Goal: Transaction & Acquisition: Book appointment/travel/reservation

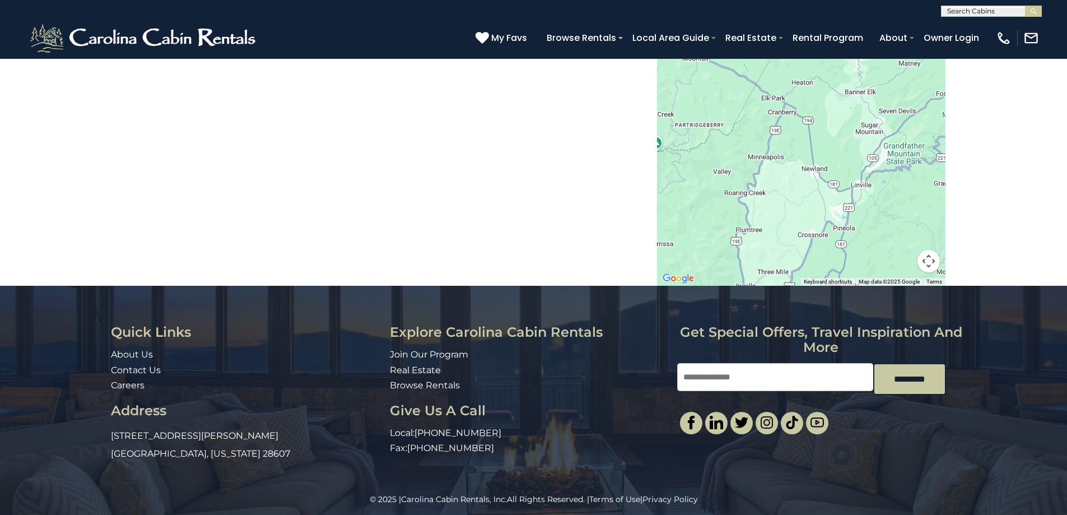
scroll to position [1473, 0]
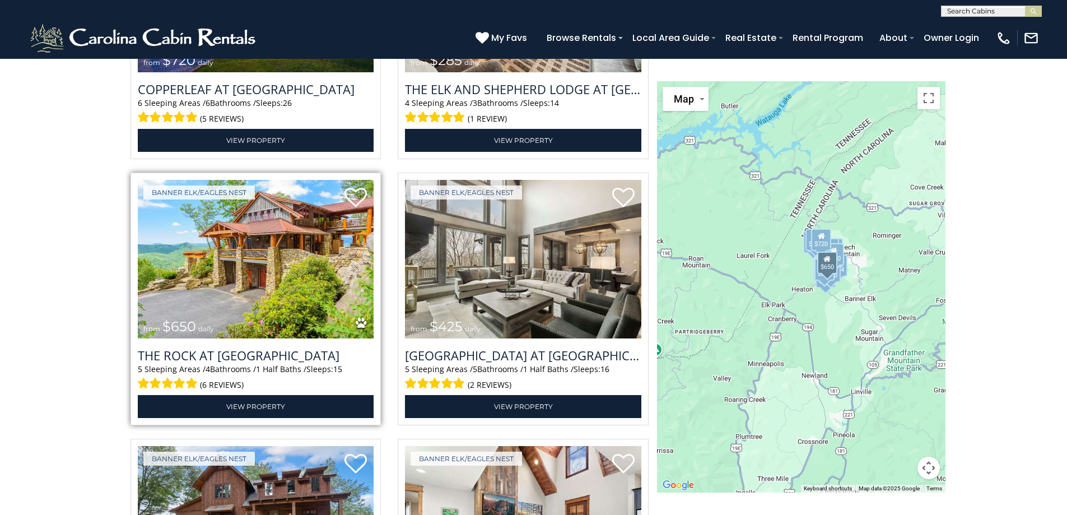
scroll to position [1474, 0]
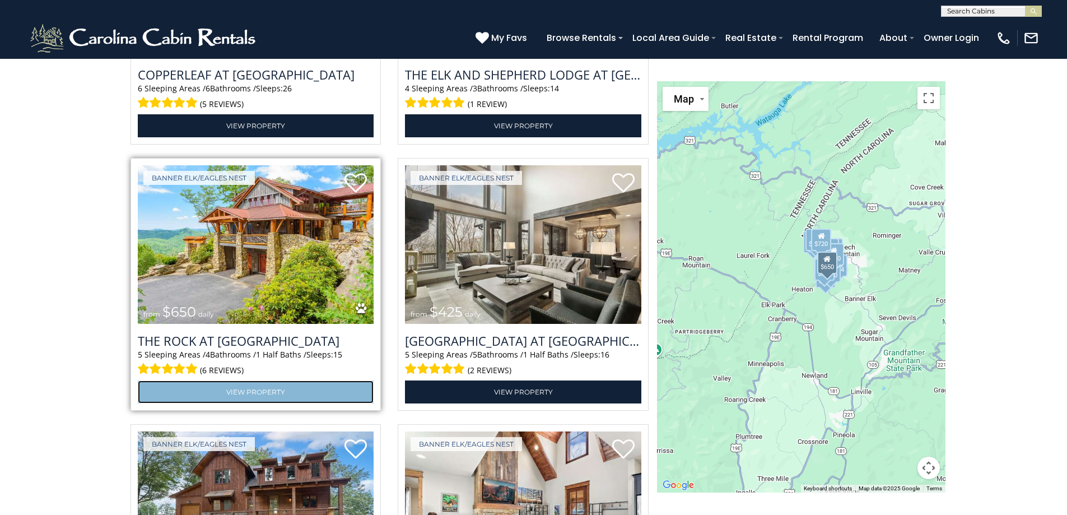
click at [233, 388] on link "View Property" at bounding box center [256, 391] width 236 height 23
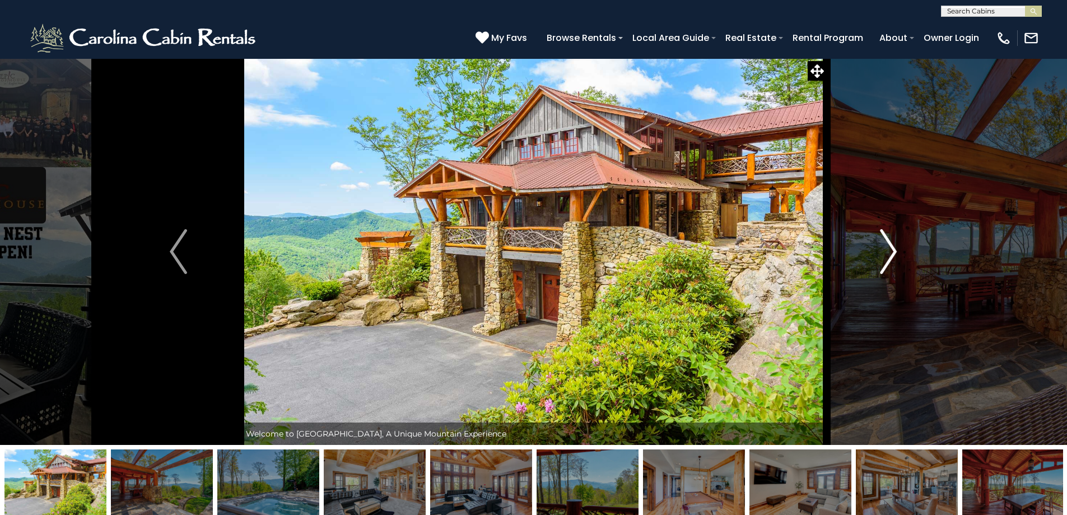
click at [894, 245] on img "Next" at bounding box center [888, 251] width 17 height 45
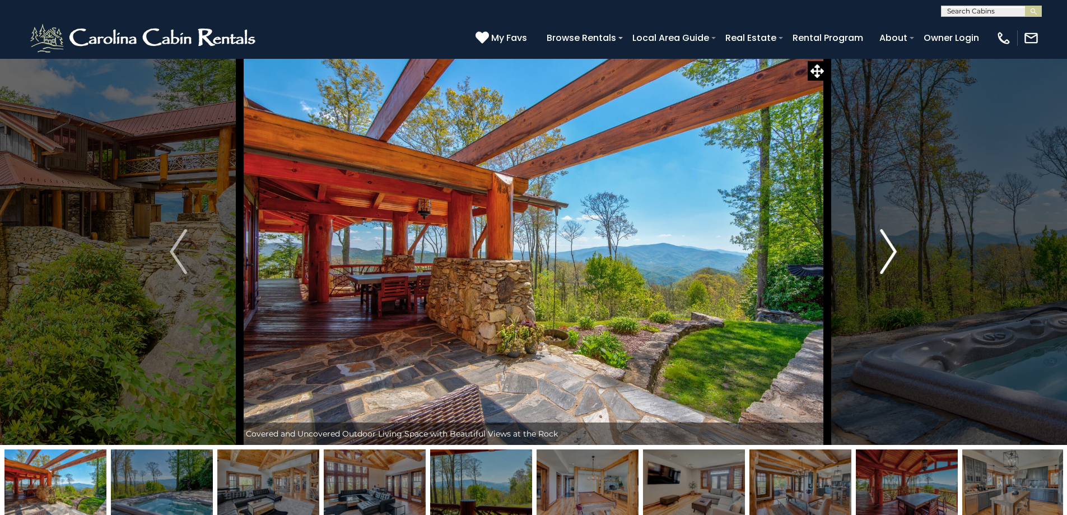
click at [894, 245] on img "Next" at bounding box center [888, 251] width 17 height 45
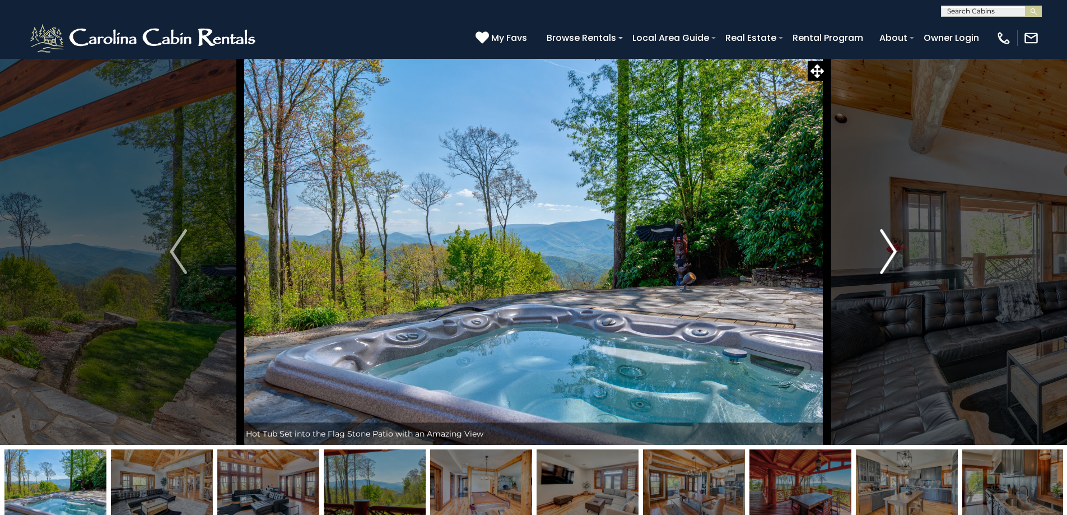
click at [894, 245] on img "Next" at bounding box center [888, 251] width 17 height 45
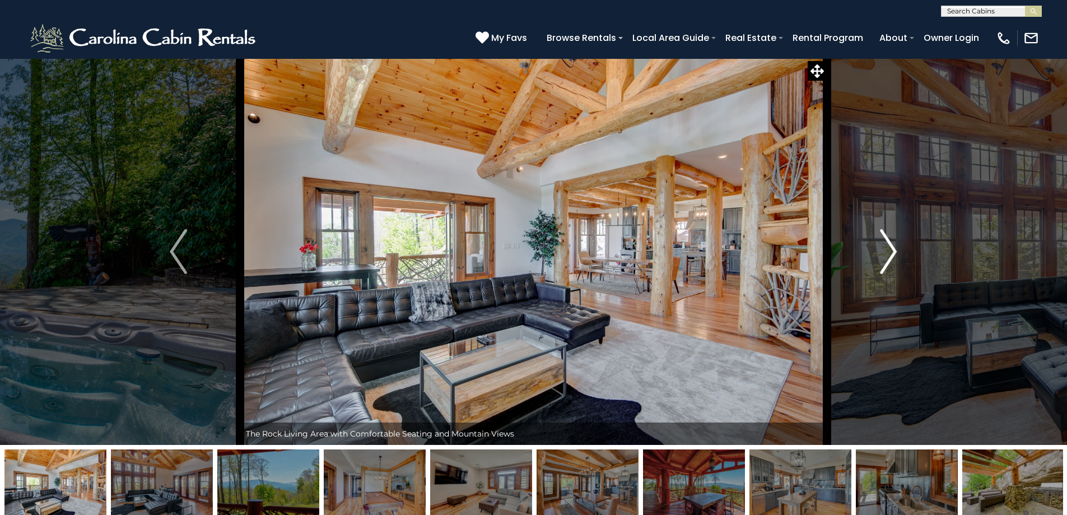
click at [894, 245] on img "Next" at bounding box center [888, 251] width 17 height 45
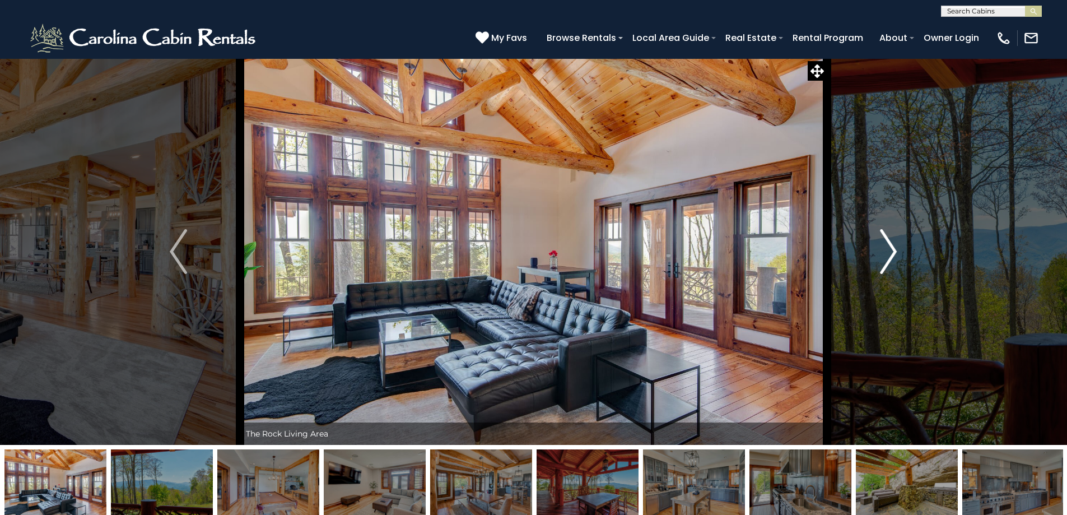
click at [894, 245] on img "Next" at bounding box center [888, 251] width 17 height 45
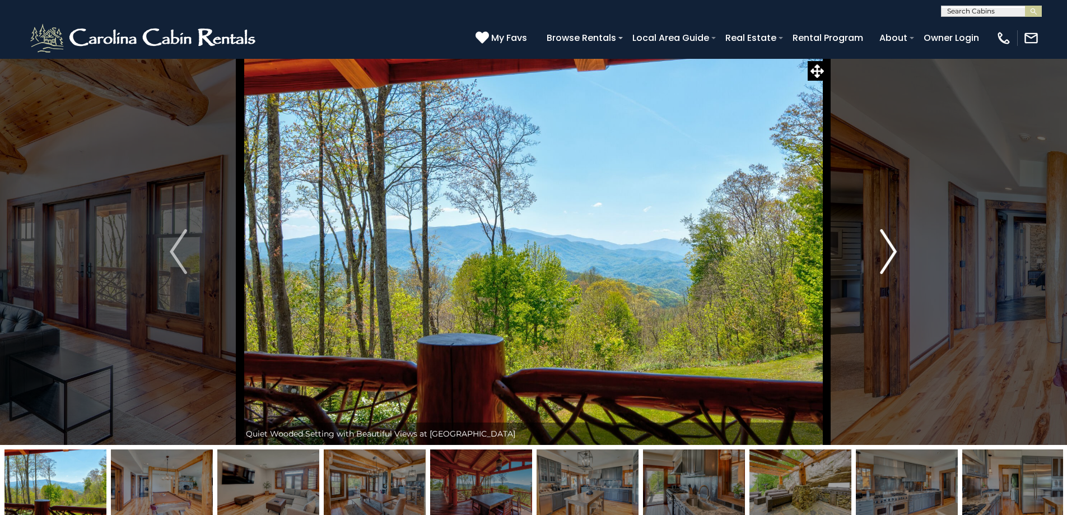
click at [894, 245] on img "Next" at bounding box center [888, 251] width 17 height 45
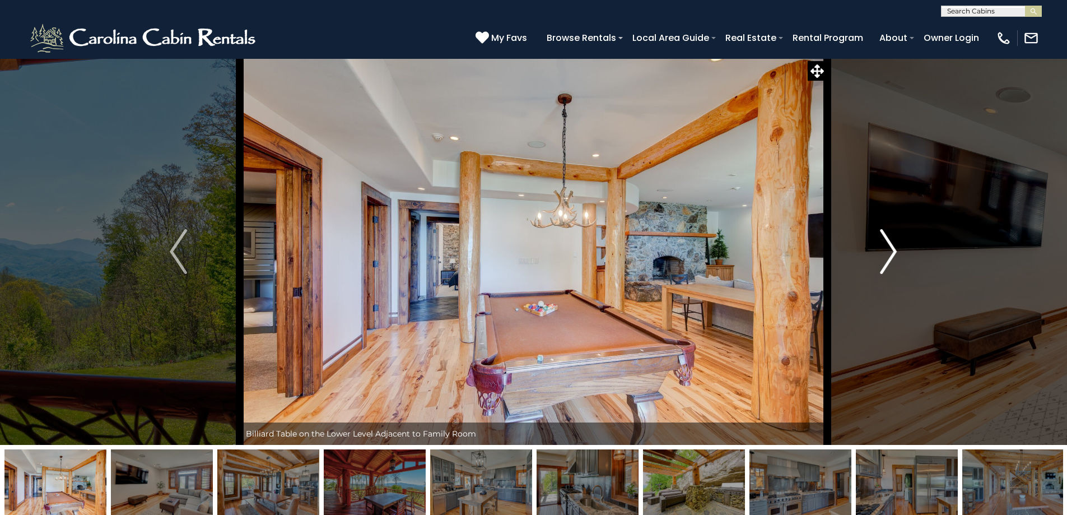
click at [894, 245] on img "Next" at bounding box center [888, 251] width 17 height 45
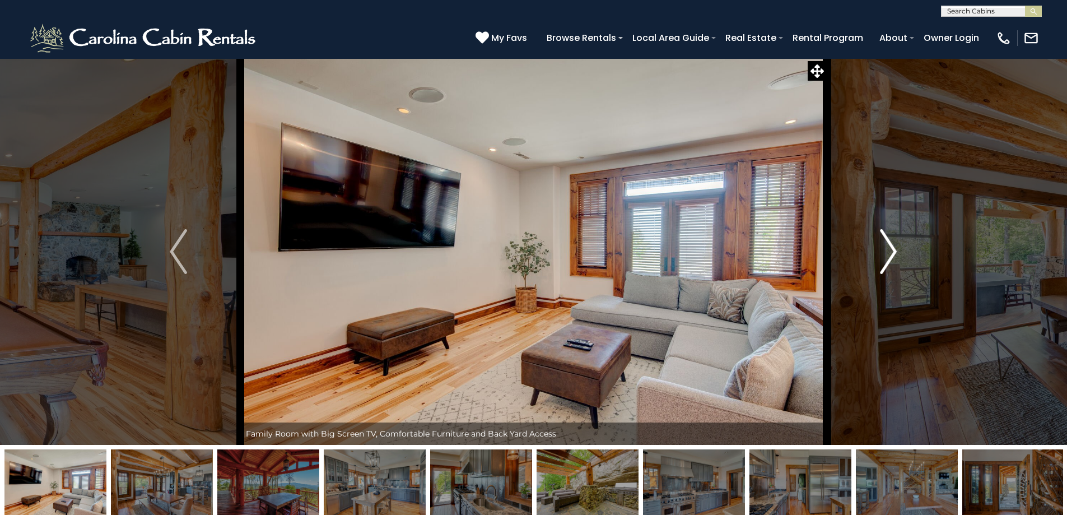
click at [894, 245] on img "Next" at bounding box center [888, 251] width 17 height 45
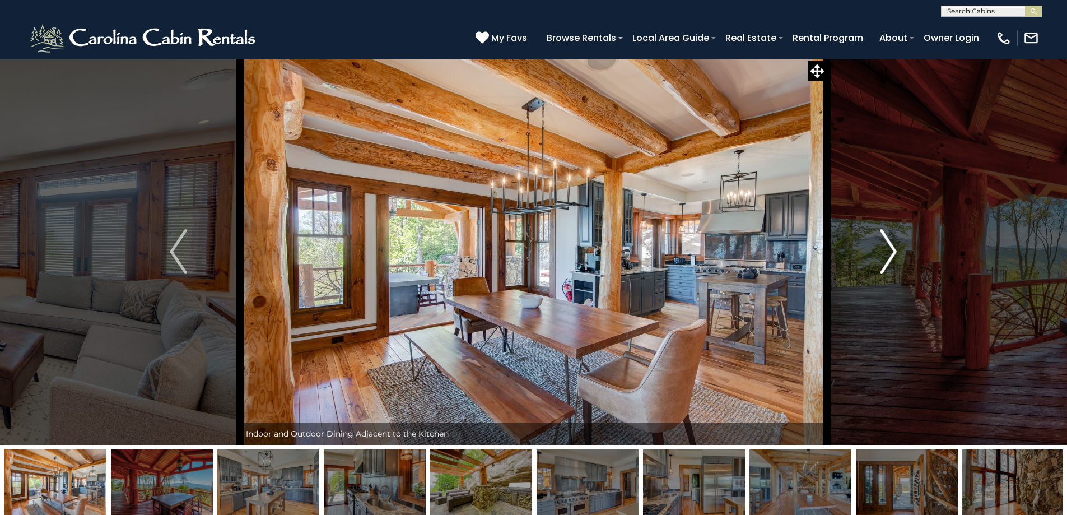
click at [894, 245] on img "Next" at bounding box center [888, 251] width 17 height 45
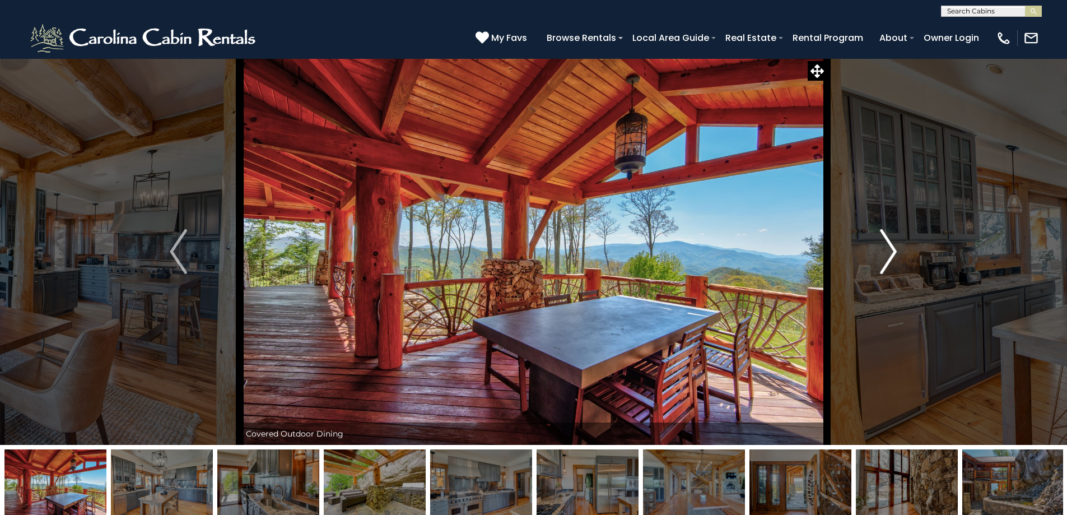
click at [894, 245] on img "Next" at bounding box center [888, 251] width 17 height 45
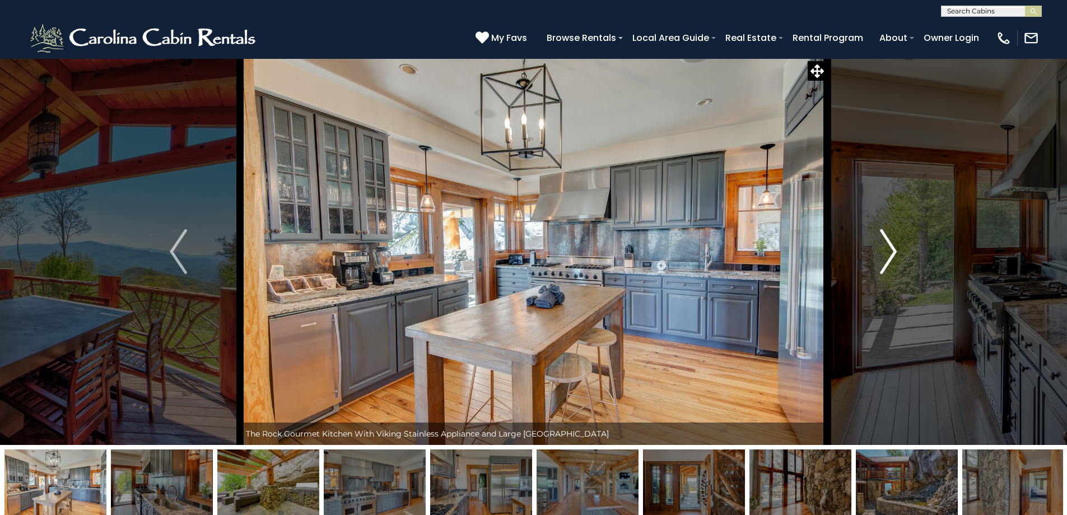
click at [894, 245] on img "Next" at bounding box center [888, 251] width 17 height 45
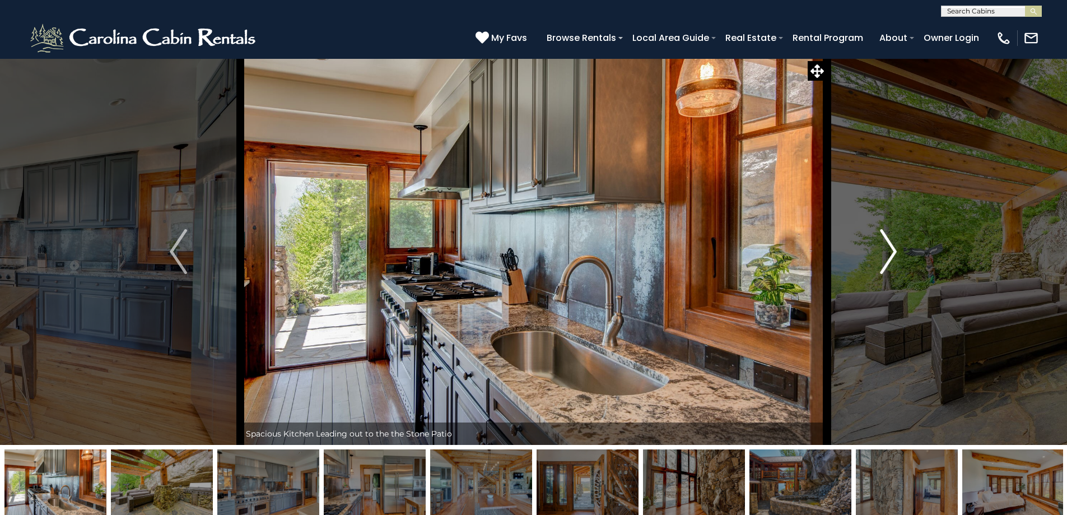
click at [894, 245] on img "Next" at bounding box center [888, 251] width 17 height 45
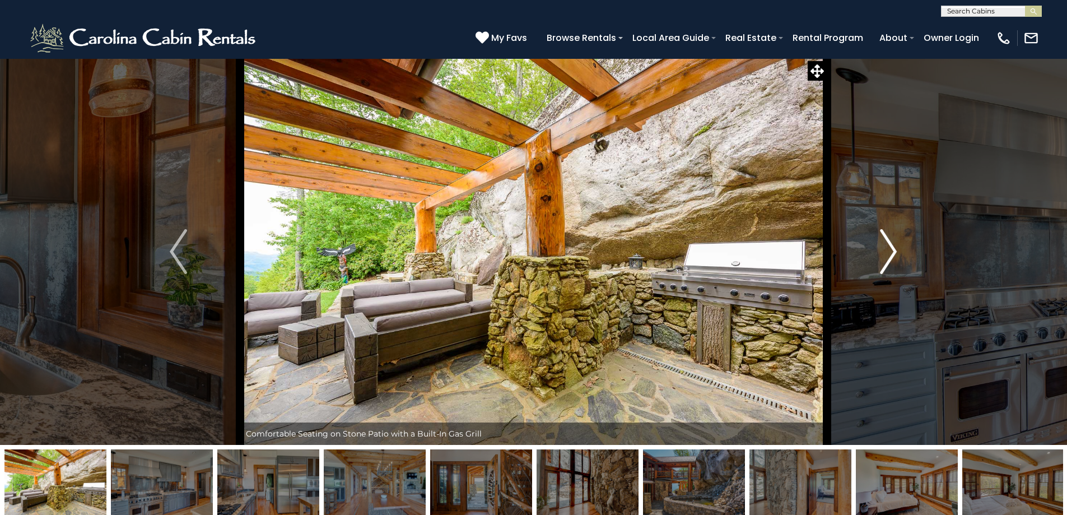
click at [894, 245] on img "Next" at bounding box center [888, 251] width 17 height 45
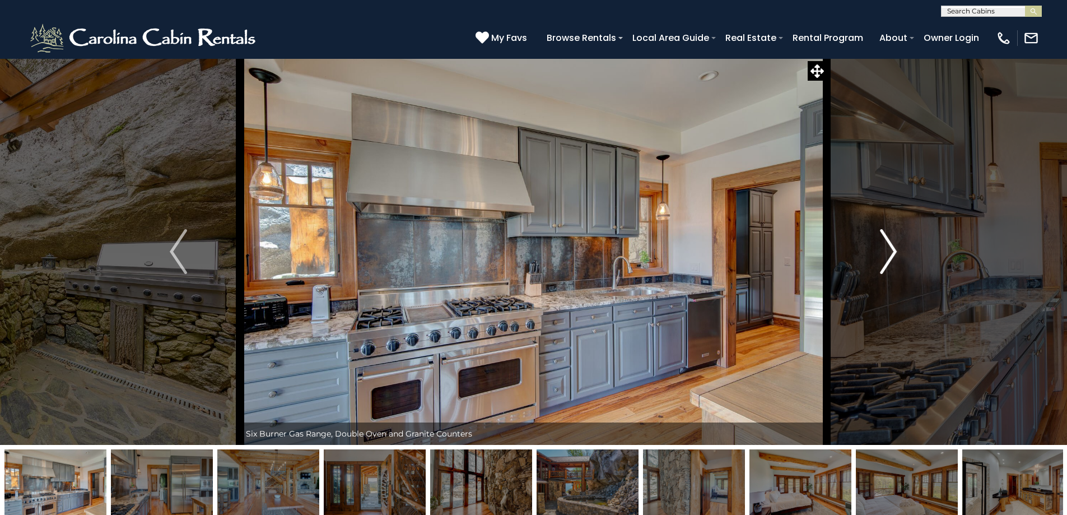
click at [894, 245] on img "Next" at bounding box center [888, 251] width 17 height 45
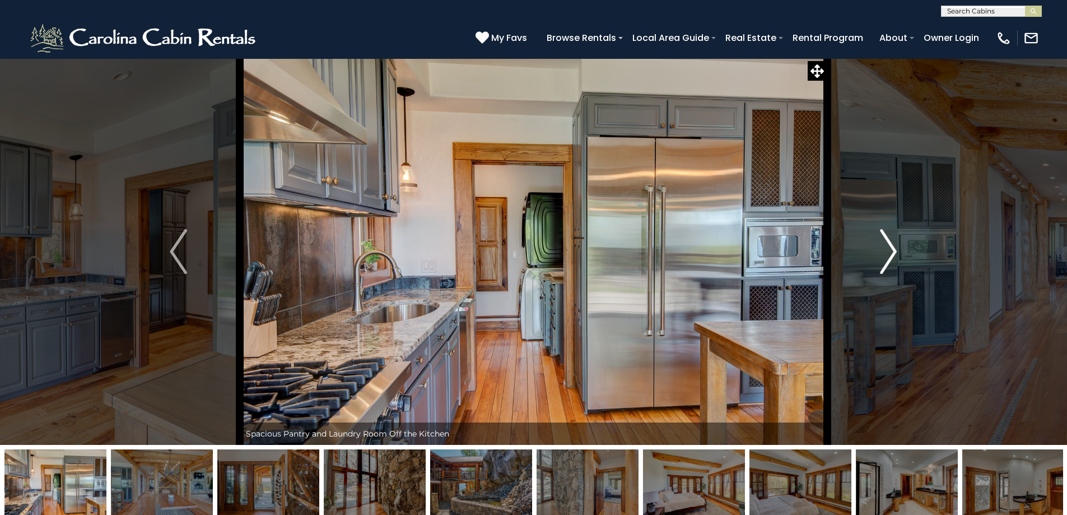
click at [894, 245] on img "Next" at bounding box center [888, 251] width 17 height 45
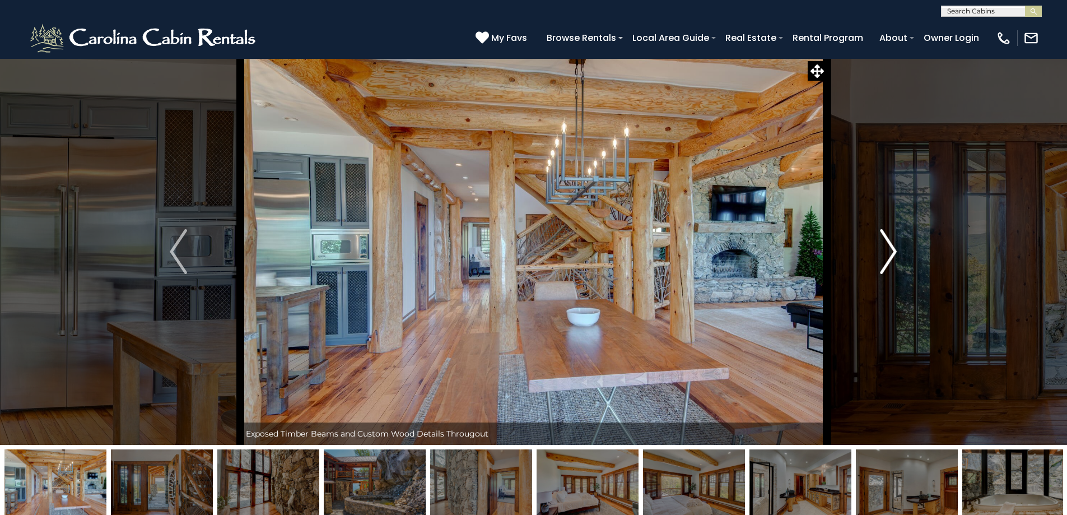
click at [894, 245] on img "Next" at bounding box center [888, 251] width 17 height 45
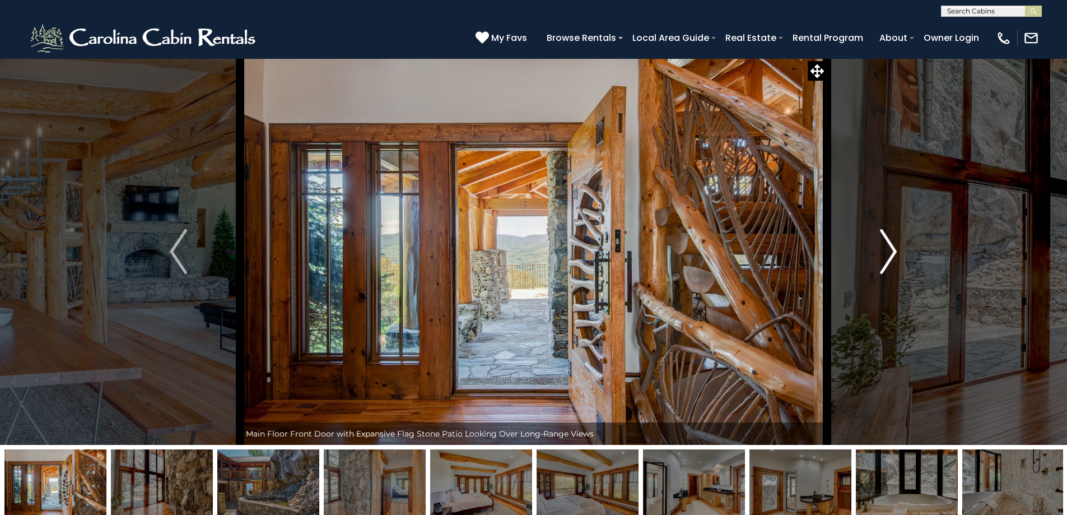
click at [894, 245] on img "Next" at bounding box center [888, 251] width 17 height 45
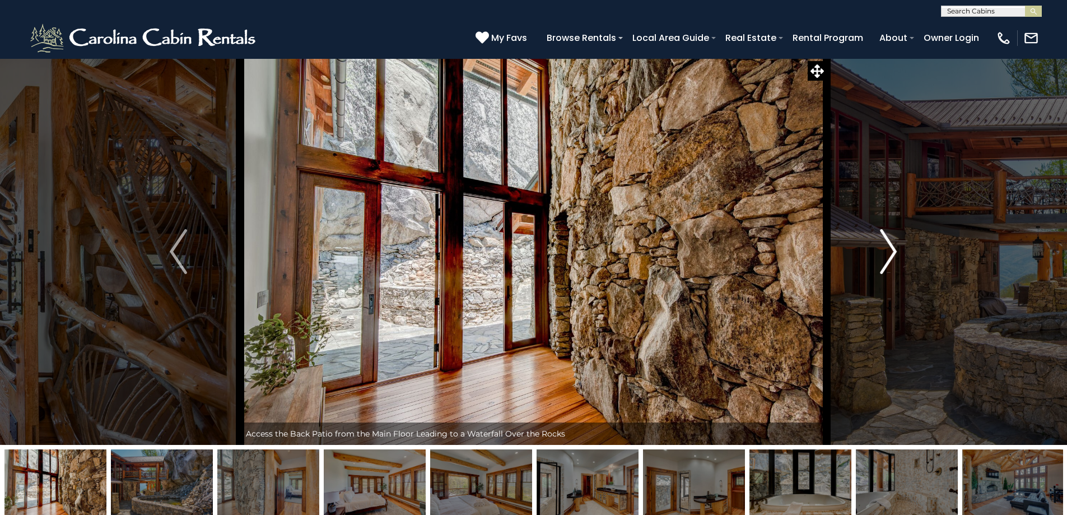
click at [894, 245] on img "Next" at bounding box center [888, 251] width 17 height 45
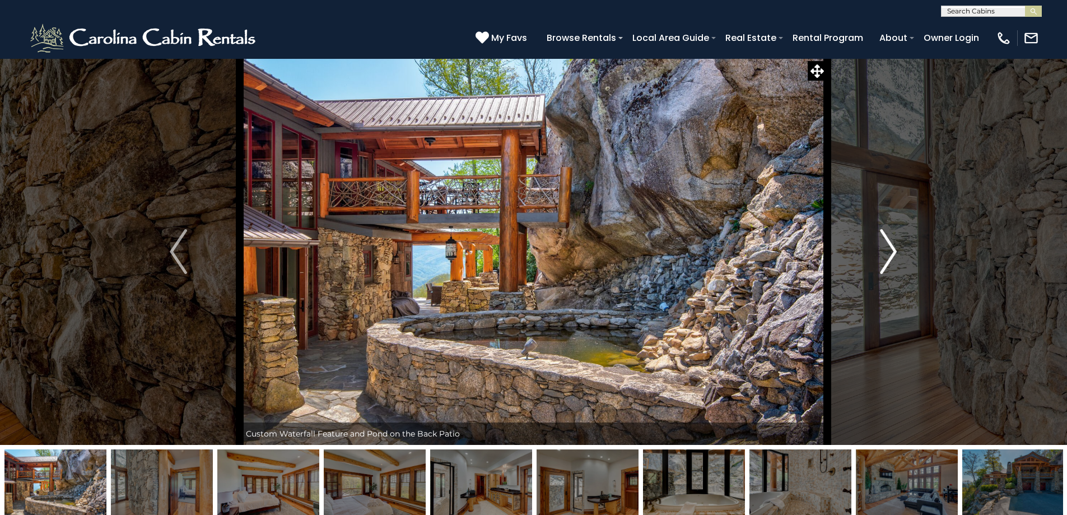
click at [894, 245] on img "Next" at bounding box center [888, 251] width 17 height 45
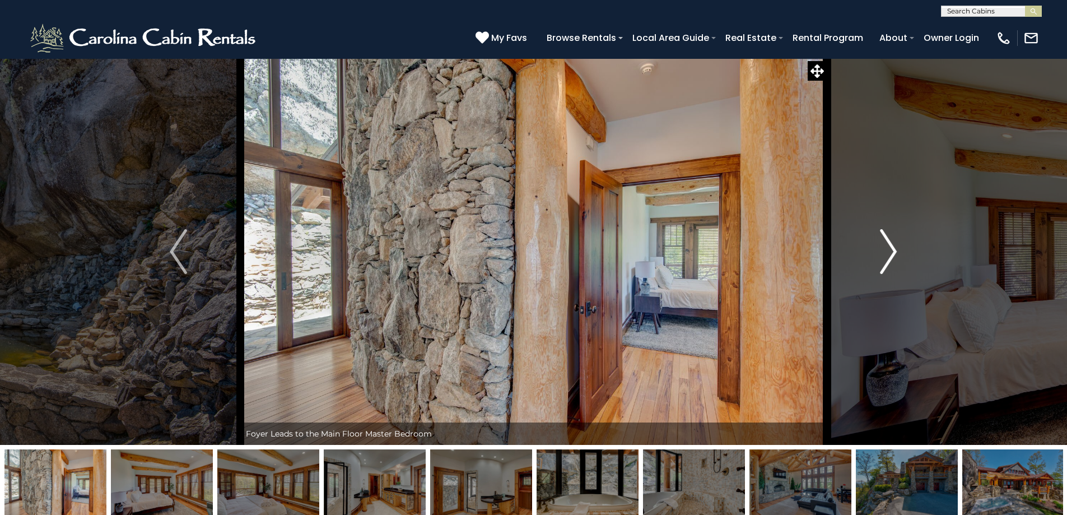
click at [894, 245] on img "Next" at bounding box center [888, 251] width 17 height 45
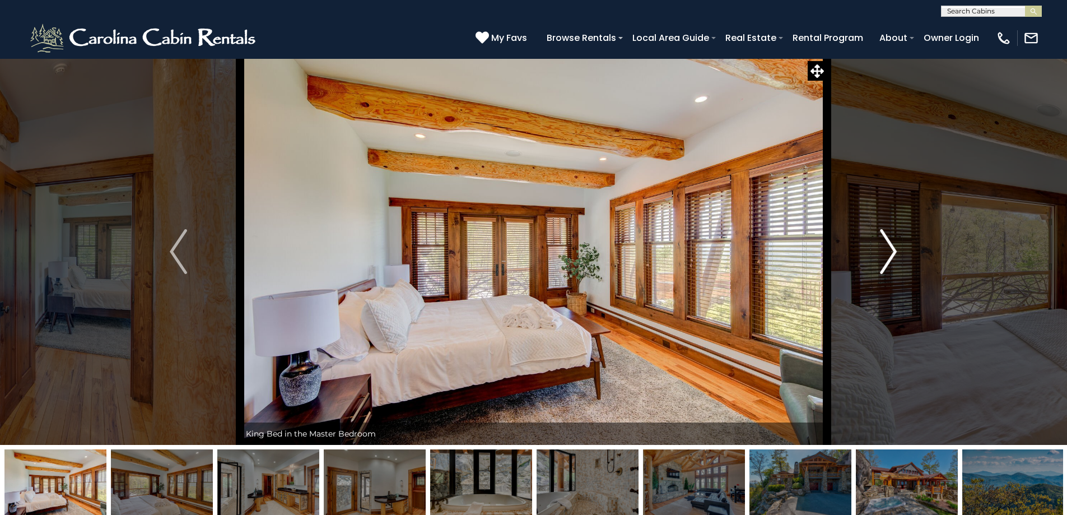
click at [894, 245] on img "Next" at bounding box center [888, 251] width 17 height 45
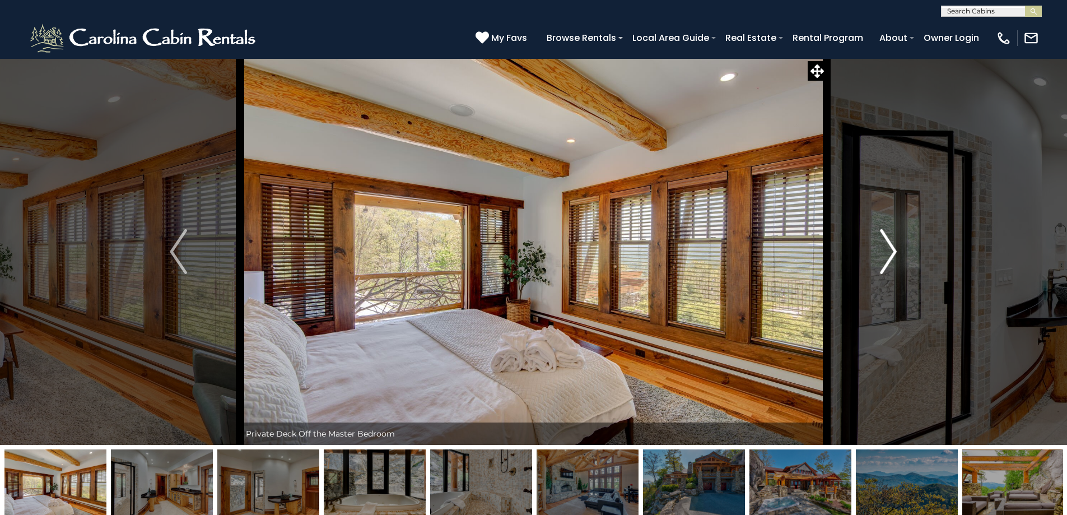
click at [894, 245] on img "Next" at bounding box center [888, 251] width 17 height 45
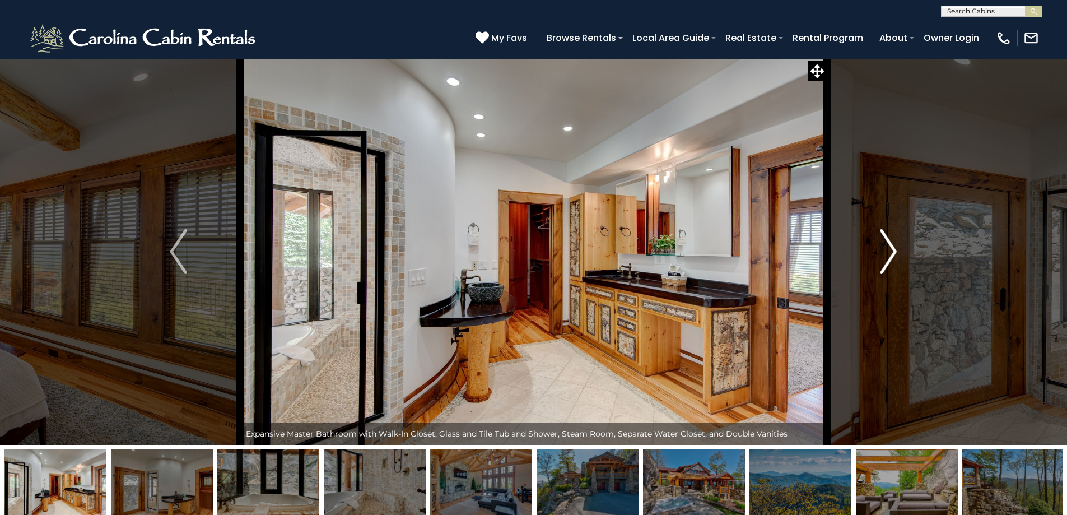
click at [894, 245] on img "Next" at bounding box center [888, 251] width 17 height 45
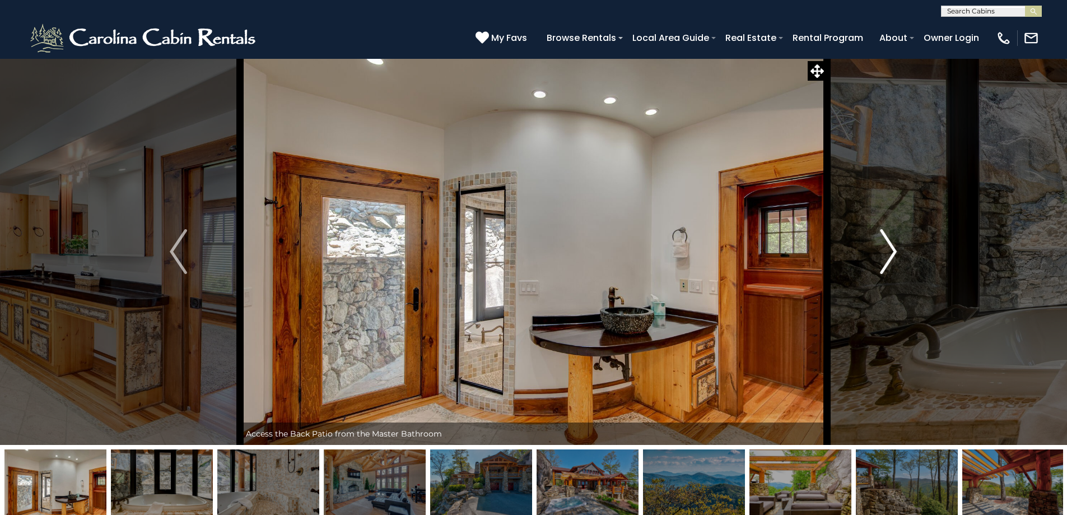
click at [894, 245] on img "Next" at bounding box center [888, 251] width 17 height 45
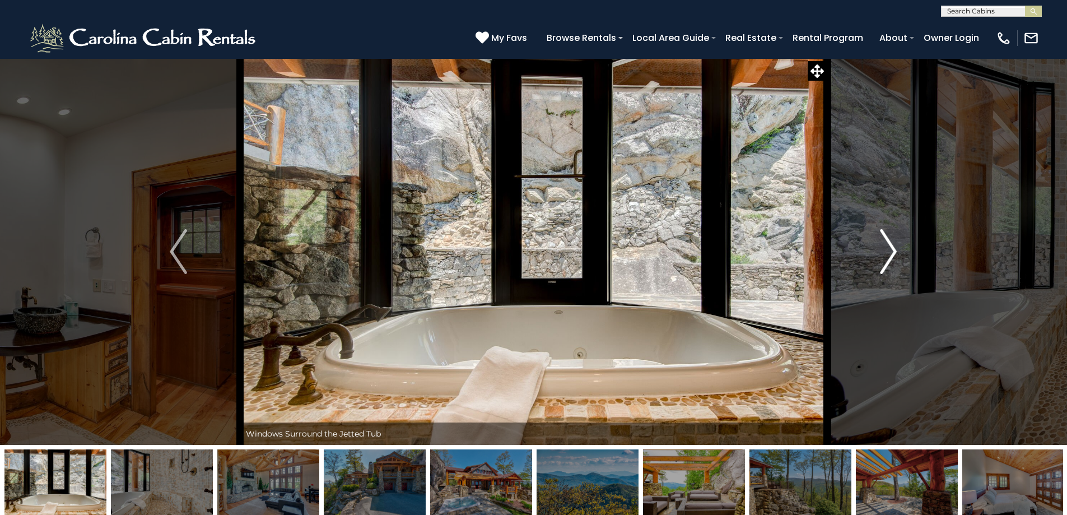
click at [894, 245] on img "Next" at bounding box center [888, 251] width 17 height 45
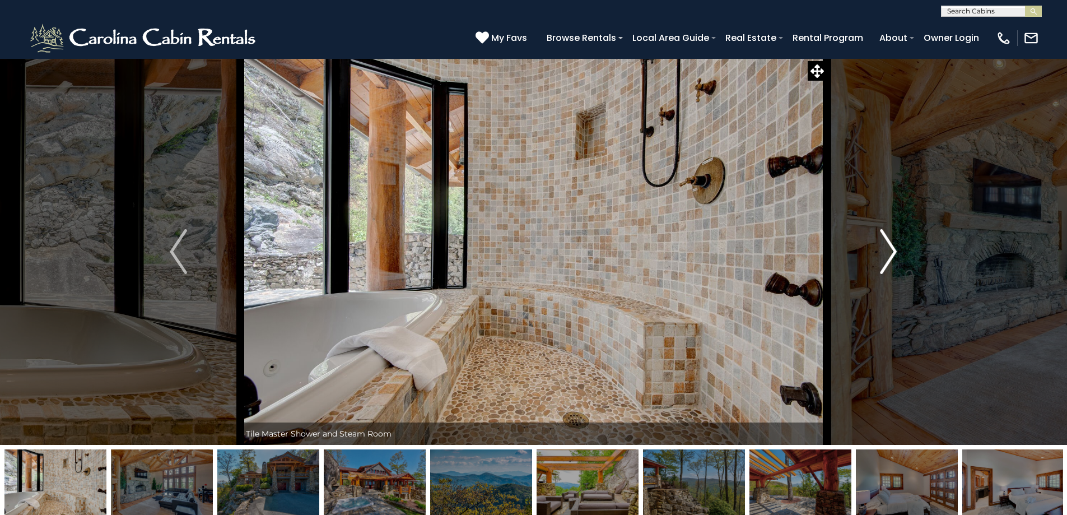
click at [894, 245] on img "Next" at bounding box center [888, 251] width 17 height 45
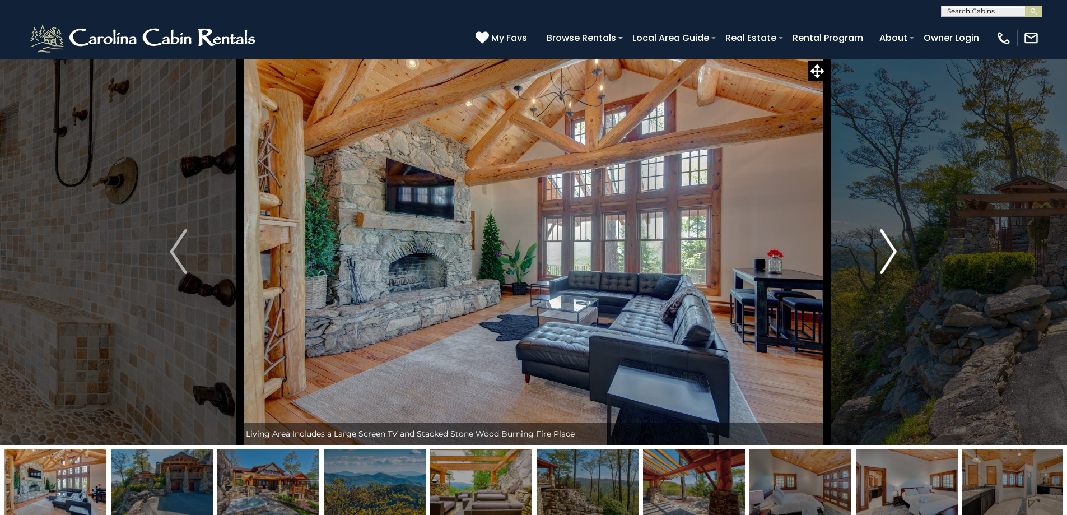
click at [894, 245] on img "Next" at bounding box center [888, 251] width 17 height 45
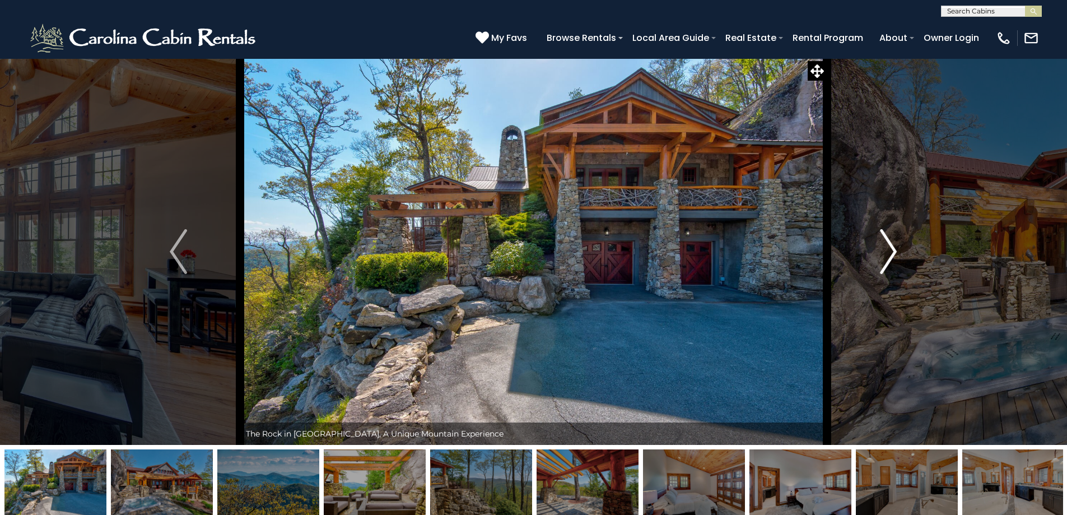
click at [894, 245] on img "Next" at bounding box center [888, 251] width 17 height 45
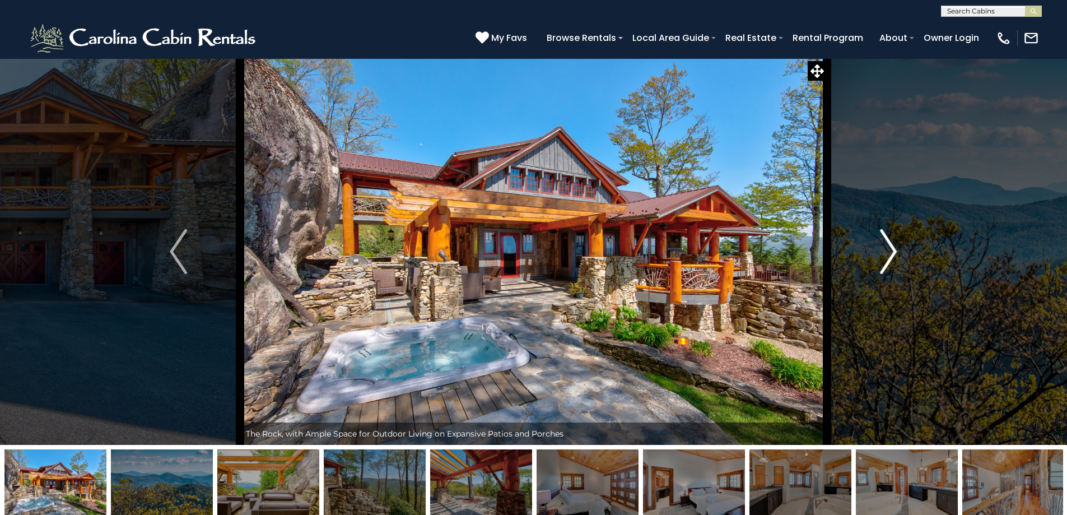
click at [894, 245] on img "Next" at bounding box center [888, 251] width 17 height 45
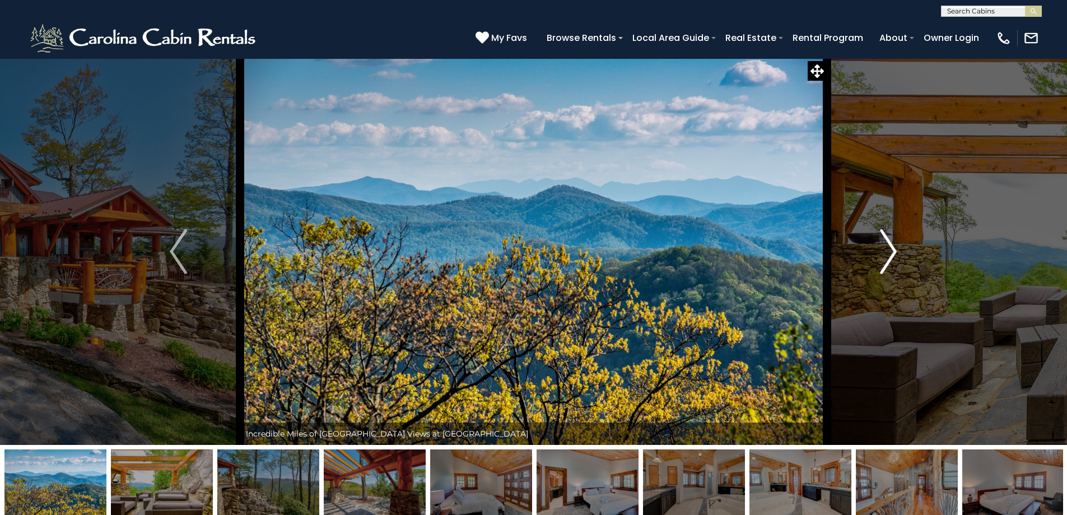
click at [894, 245] on img "Next" at bounding box center [888, 251] width 17 height 45
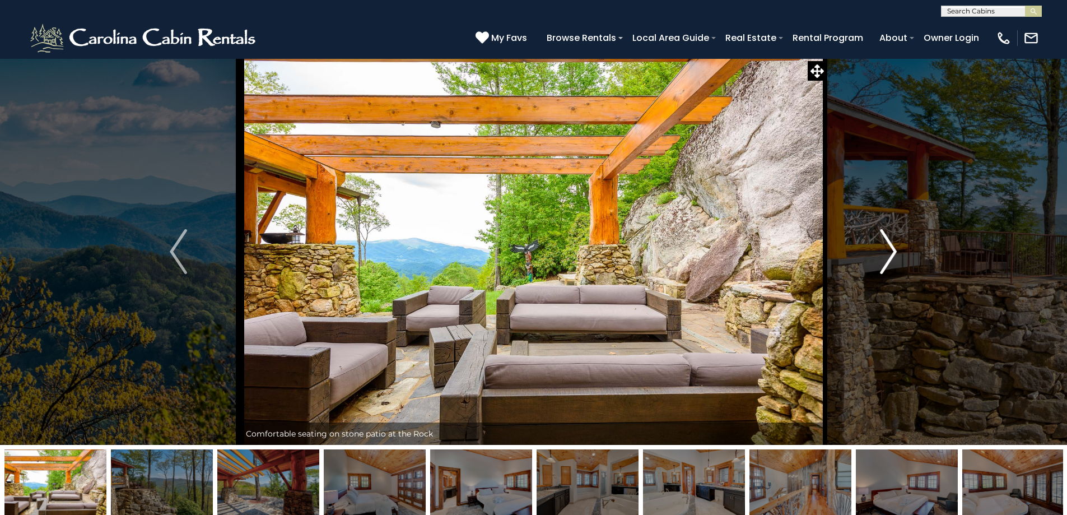
click at [894, 245] on img "Next" at bounding box center [888, 251] width 17 height 45
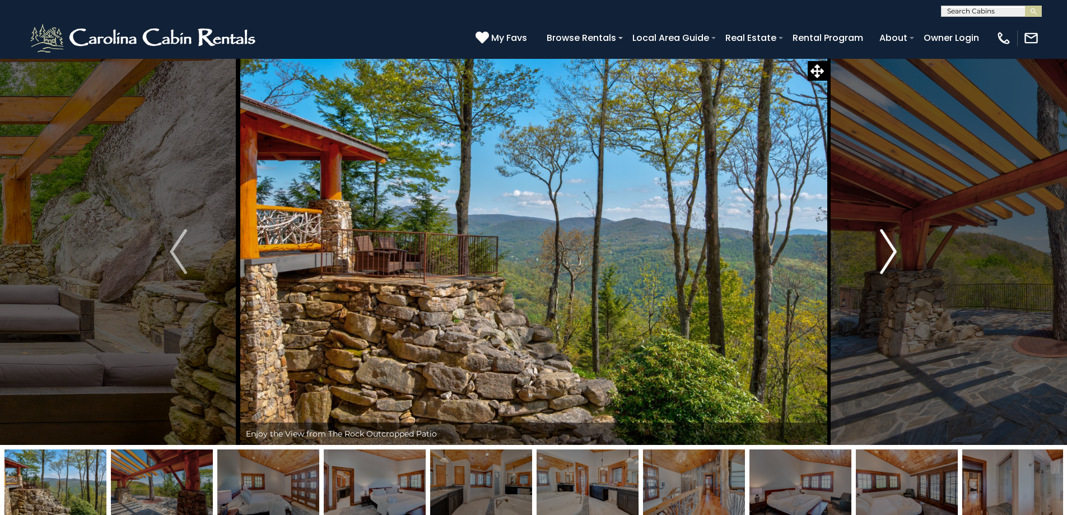
click at [894, 245] on img "Next" at bounding box center [888, 251] width 17 height 45
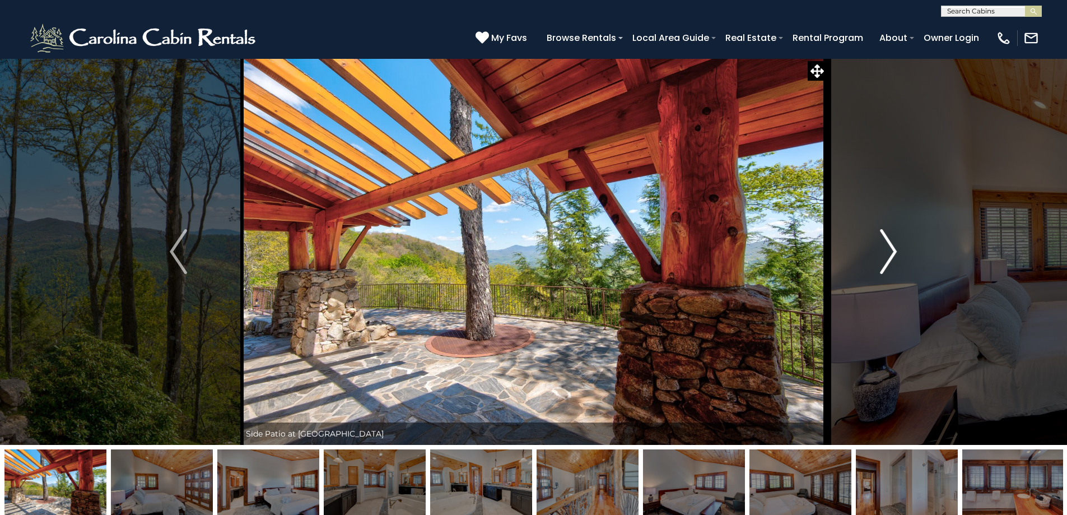
click at [894, 245] on img "Next" at bounding box center [888, 251] width 17 height 45
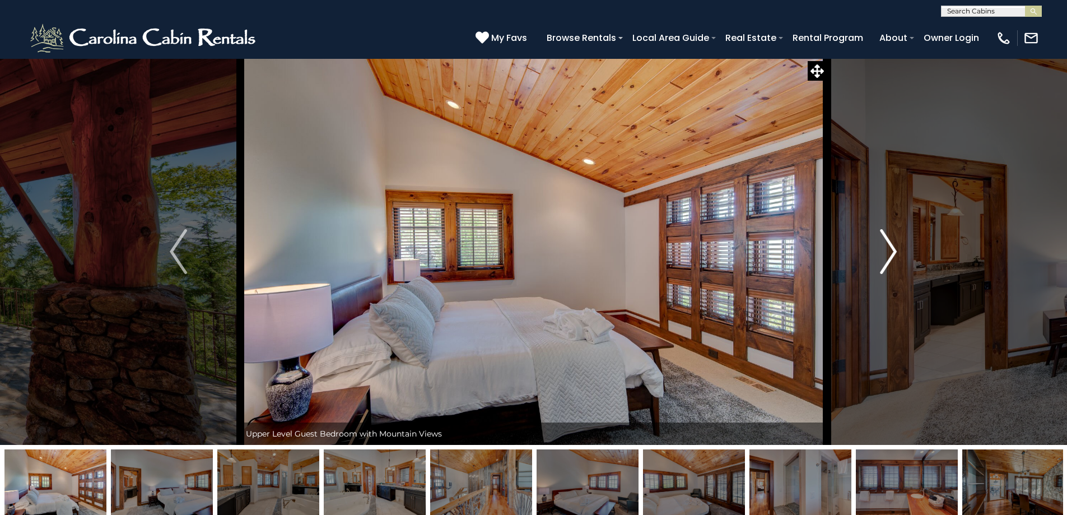
click at [894, 245] on img "Next" at bounding box center [888, 251] width 17 height 45
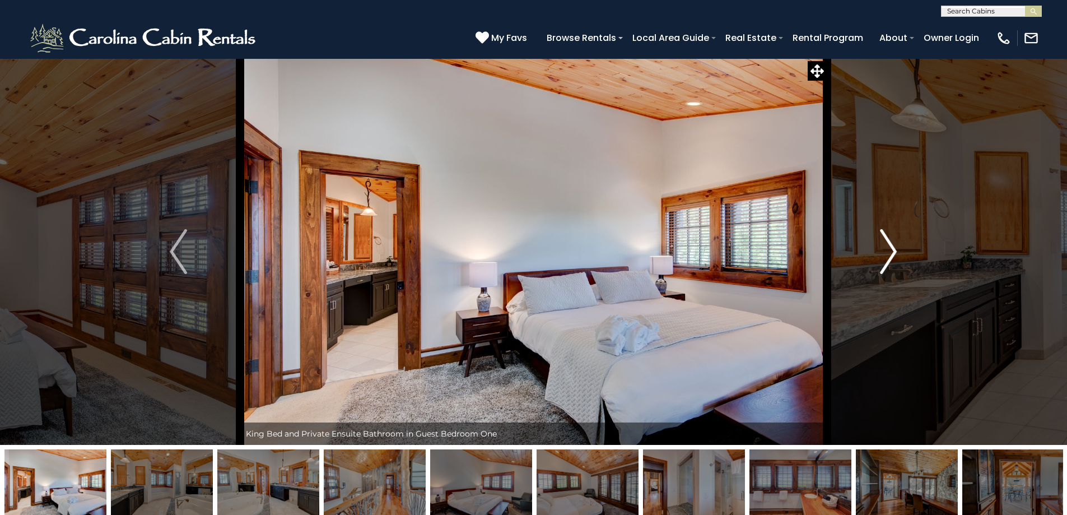
click at [894, 245] on img "Next" at bounding box center [888, 251] width 17 height 45
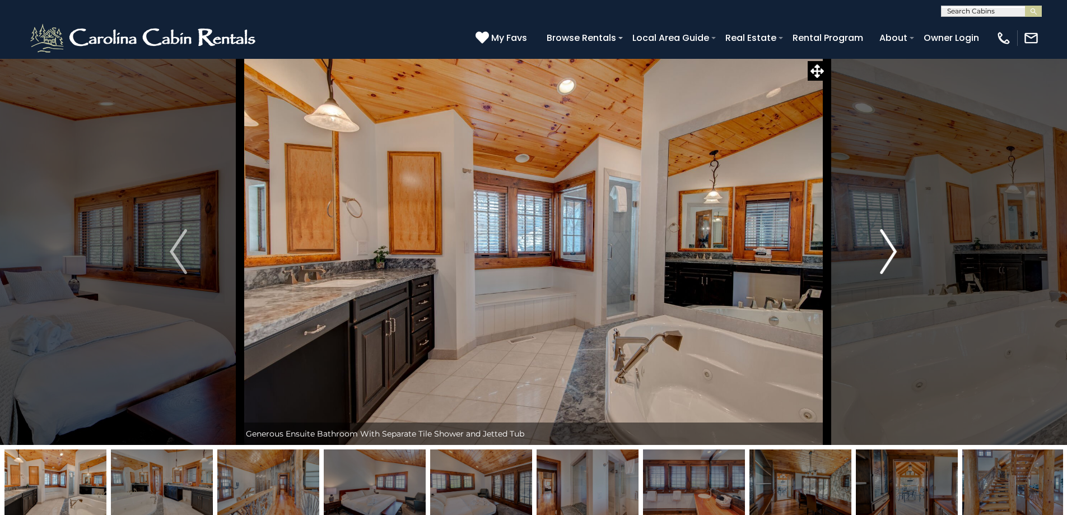
click at [894, 245] on img "Next" at bounding box center [888, 251] width 17 height 45
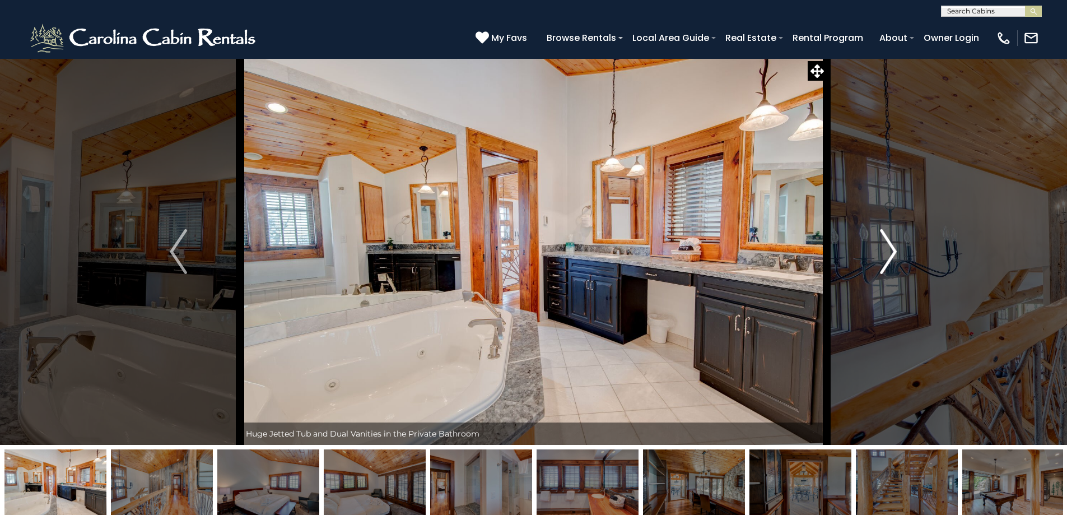
click at [894, 245] on img "Next" at bounding box center [888, 251] width 17 height 45
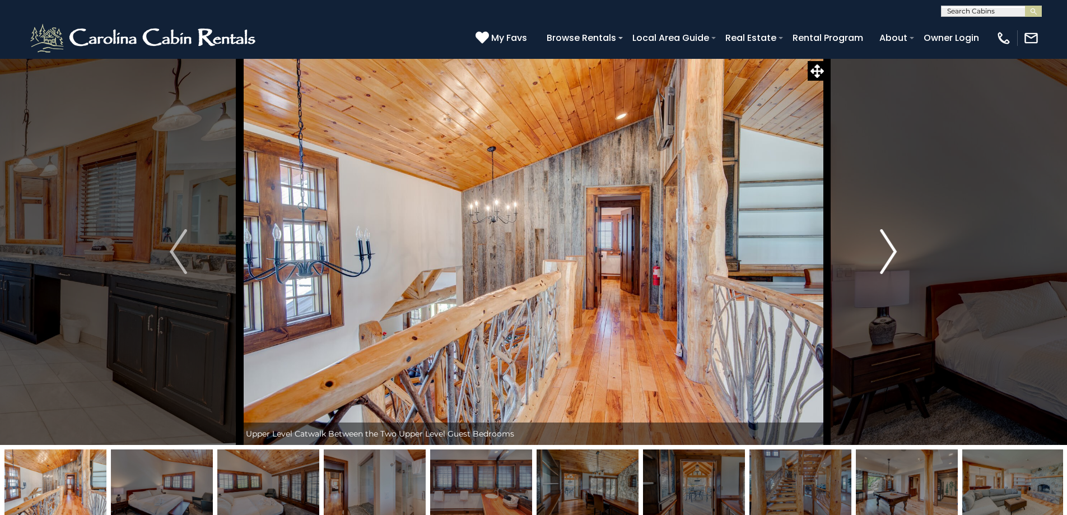
click at [894, 245] on img "Next" at bounding box center [888, 251] width 17 height 45
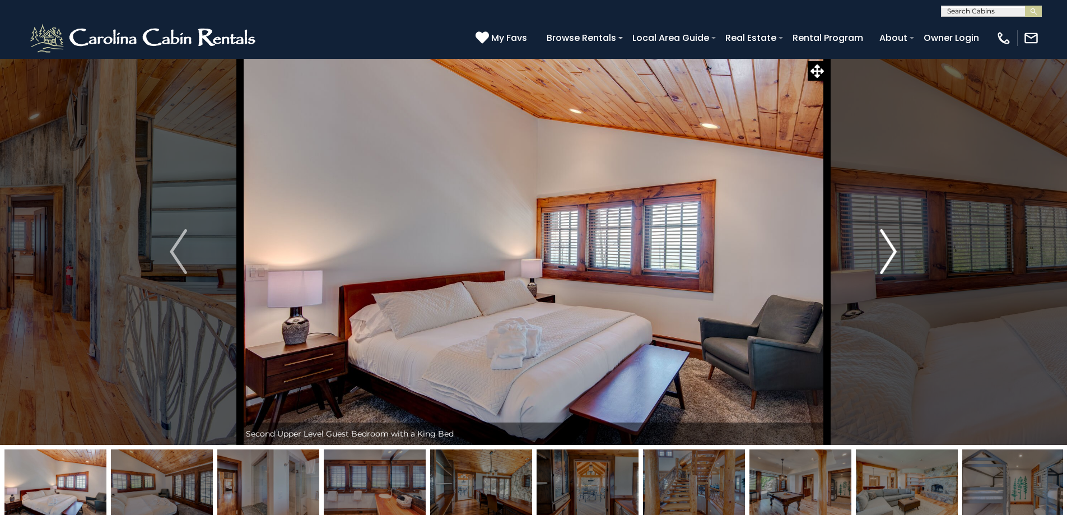
click at [894, 245] on img "Next" at bounding box center [888, 251] width 17 height 45
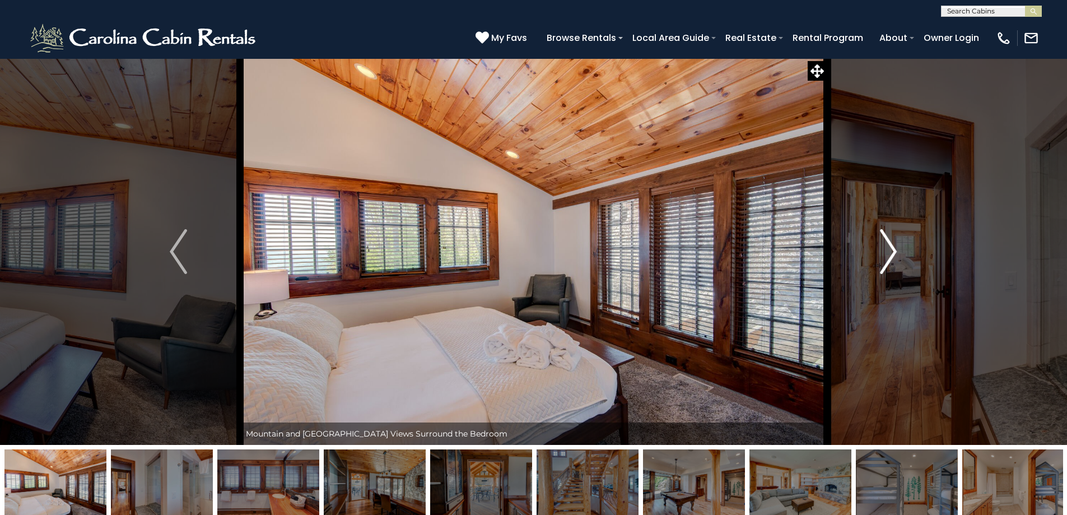
click at [894, 245] on img "Next" at bounding box center [888, 251] width 17 height 45
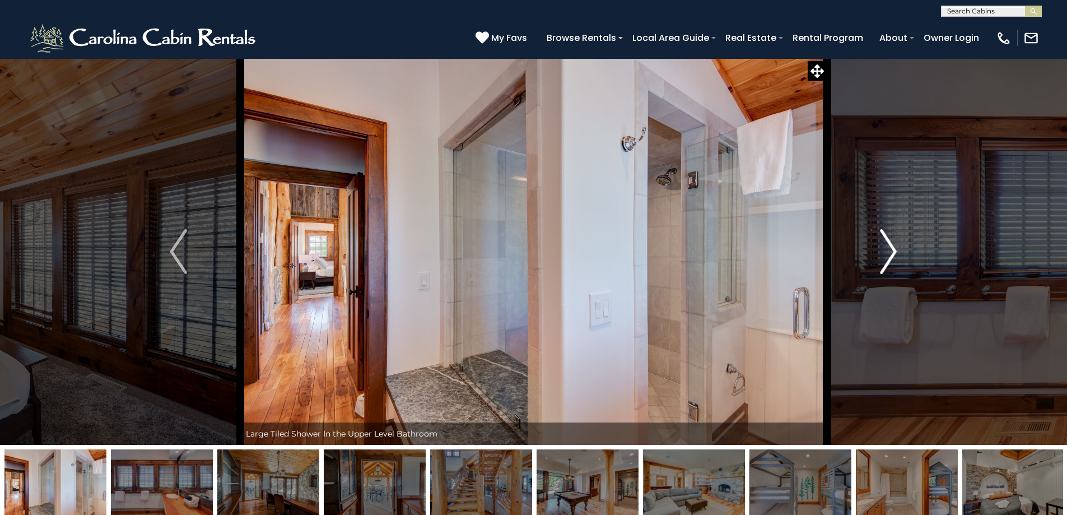
click at [894, 245] on img "Next" at bounding box center [888, 251] width 17 height 45
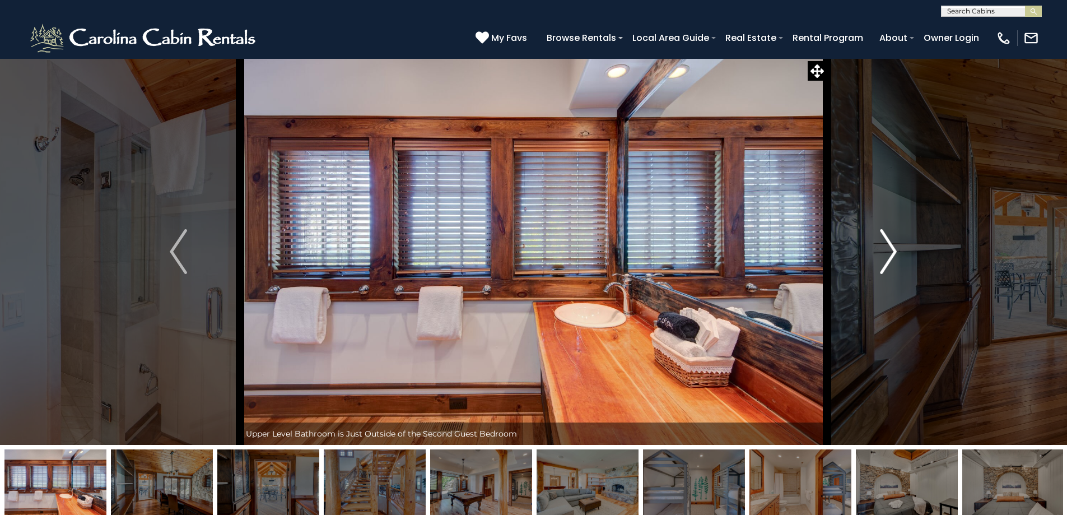
click at [894, 245] on img "Next" at bounding box center [888, 251] width 17 height 45
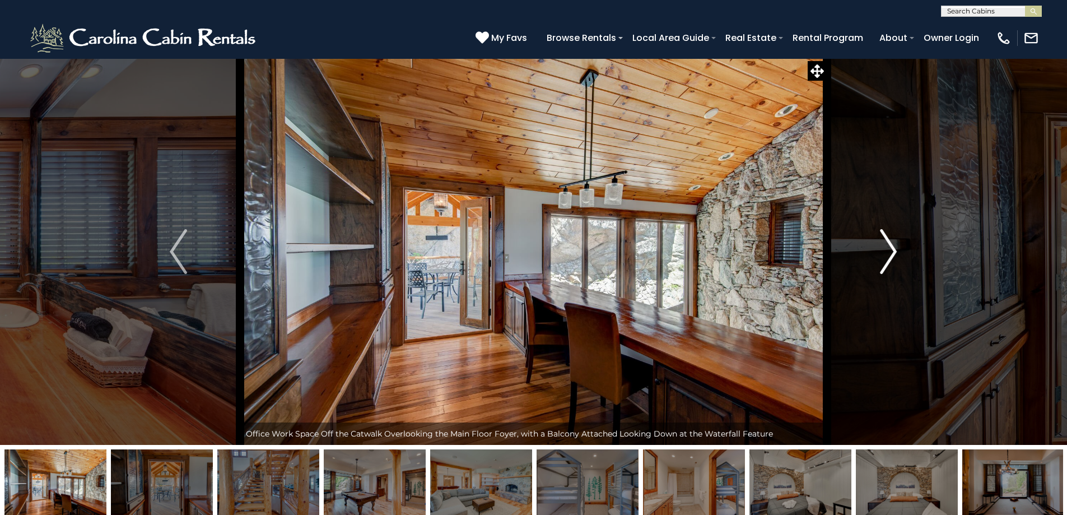
click at [894, 245] on img "Next" at bounding box center [888, 251] width 17 height 45
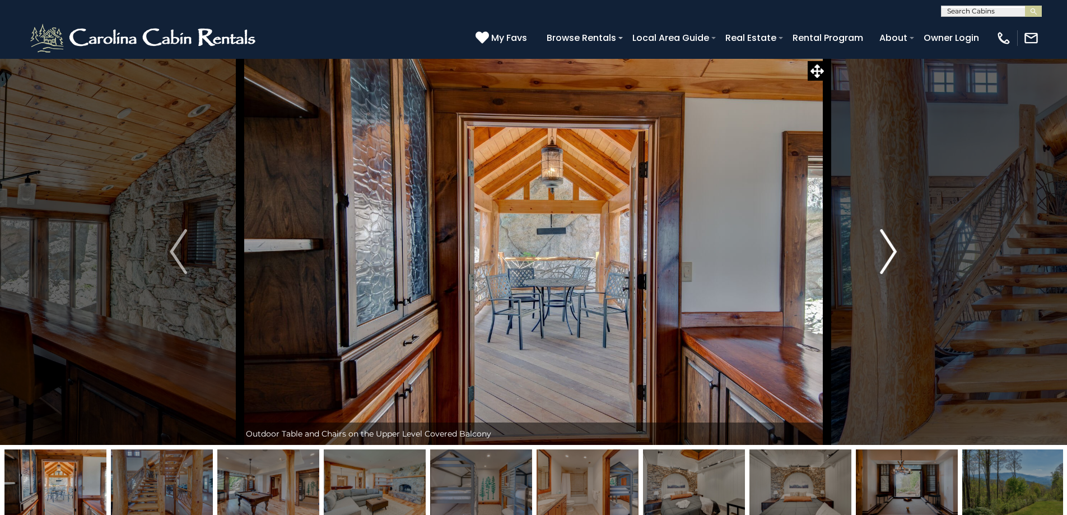
click at [894, 245] on img "Next" at bounding box center [888, 251] width 17 height 45
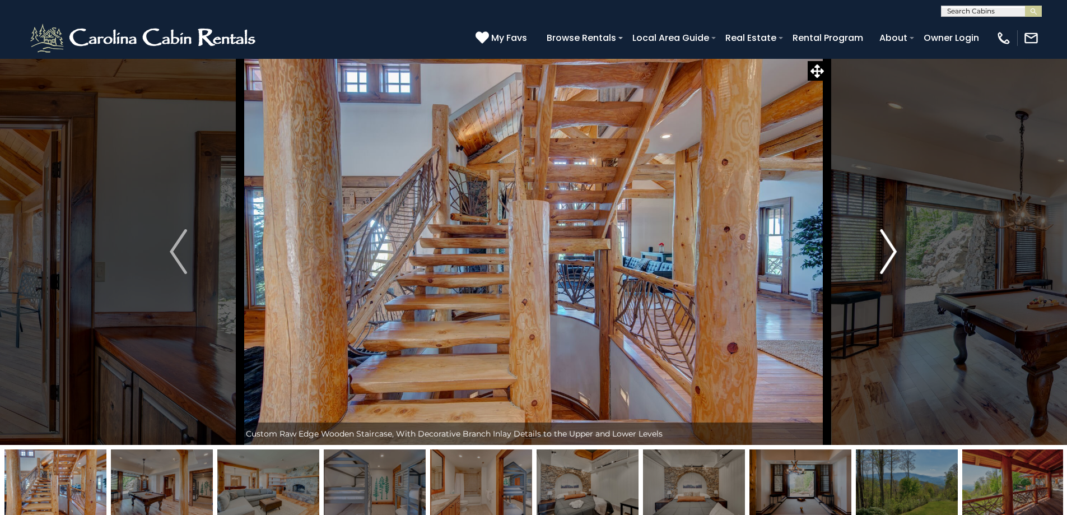
click at [894, 245] on img "Next" at bounding box center [888, 251] width 17 height 45
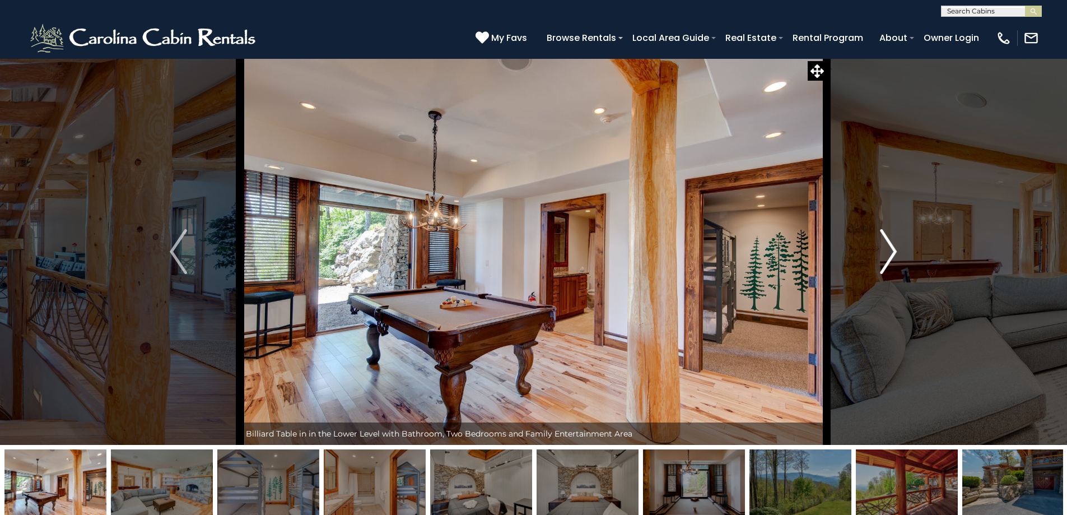
click at [894, 245] on img "Next" at bounding box center [888, 251] width 17 height 45
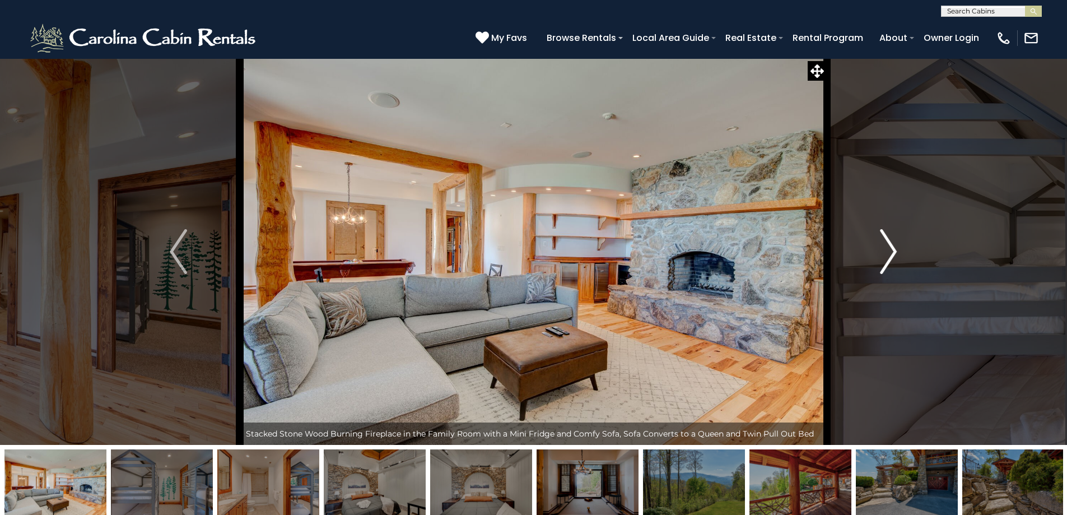
click at [894, 245] on img "Next" at bounding box center [888, 251] width 17 height 45
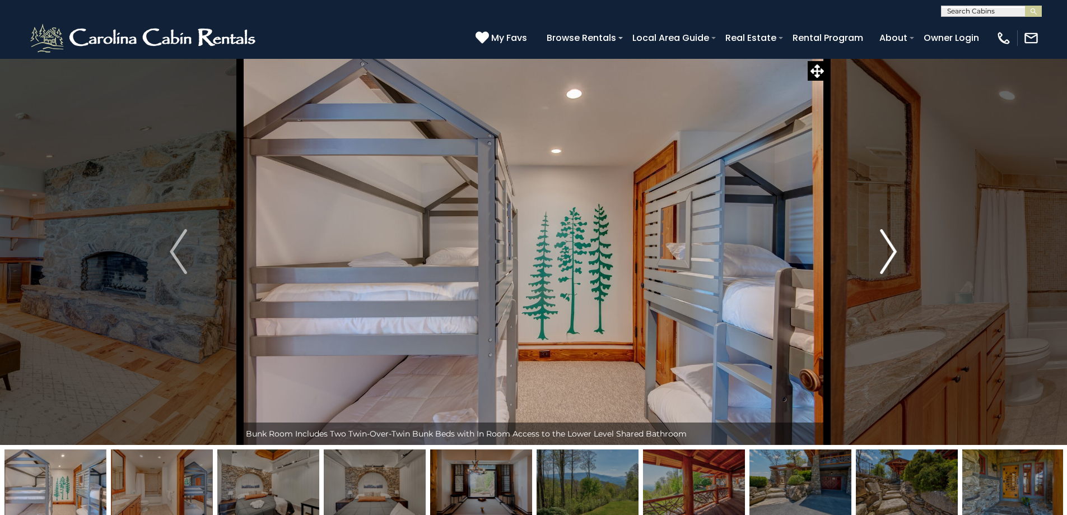
click at [894, 245] on img "Next" at bounding box center [888, 251] width 17 height 45
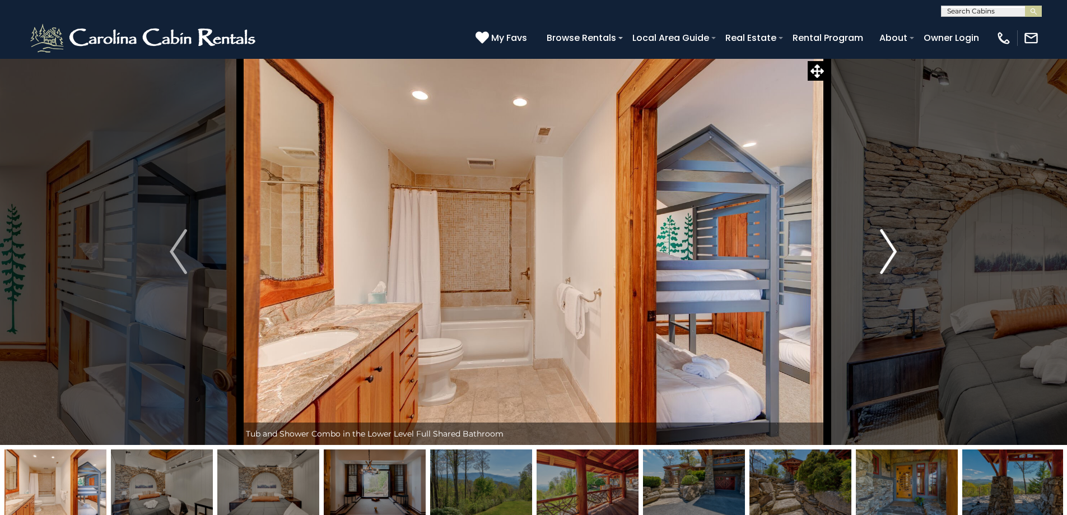
click at [894, 245] on img "Next" at bounding box center [888, 251] width 17 height 45
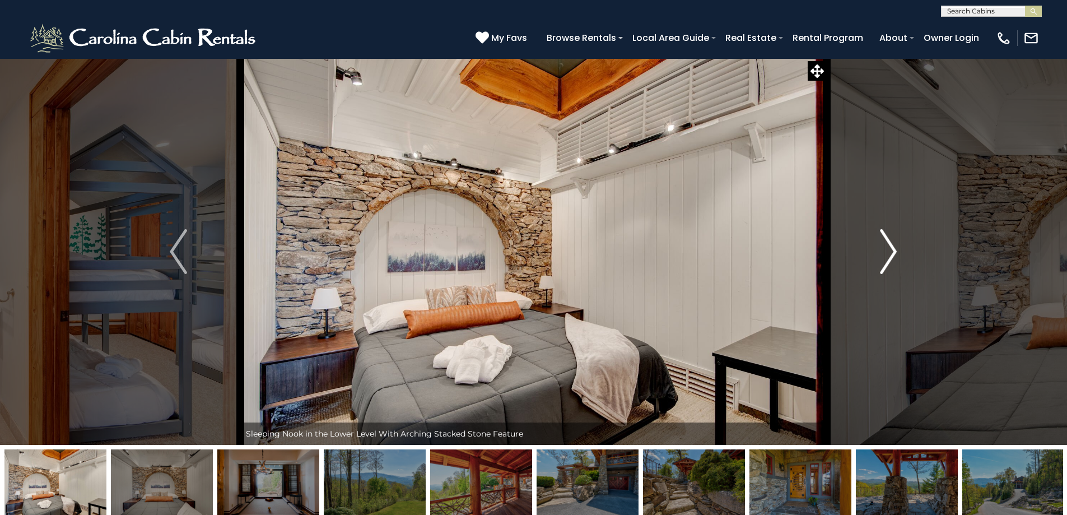
click at [894, 245] on img "Next" at bounding box center [888, 251] width 17 height 45
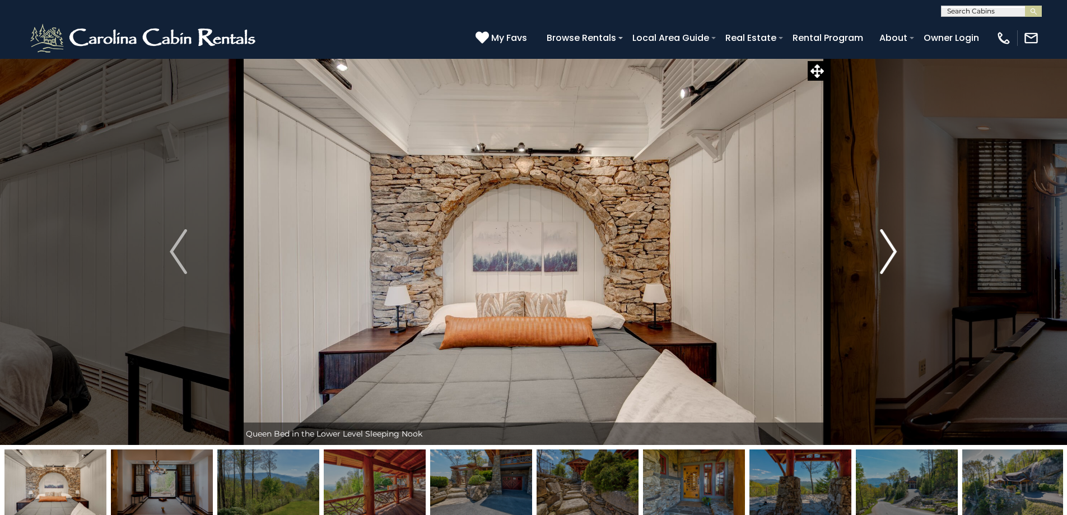
click at [894, 245] on img "Next" at bounding box center [888, 251] width 17 height 45
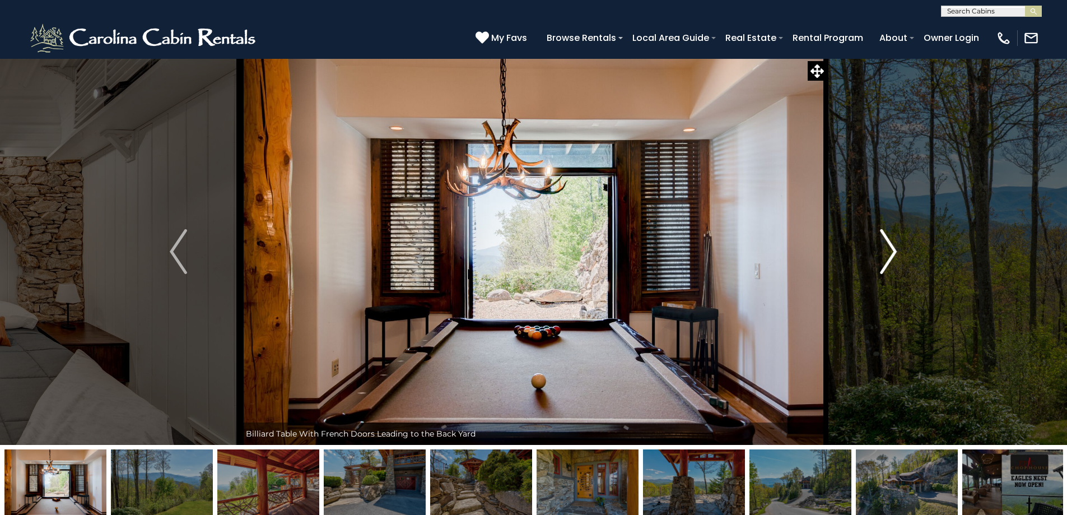
click at [894, 245] on img "Next" at bounding box center [888, 251] width 17 height 45
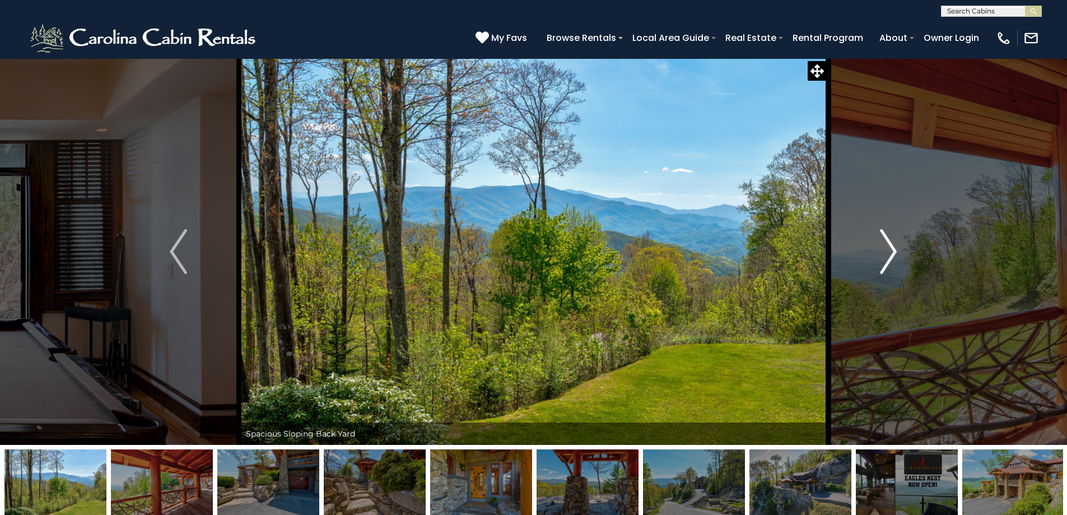
click at [894, 245] on img "Next" at bounding box center [888, 251] width 17 height 45
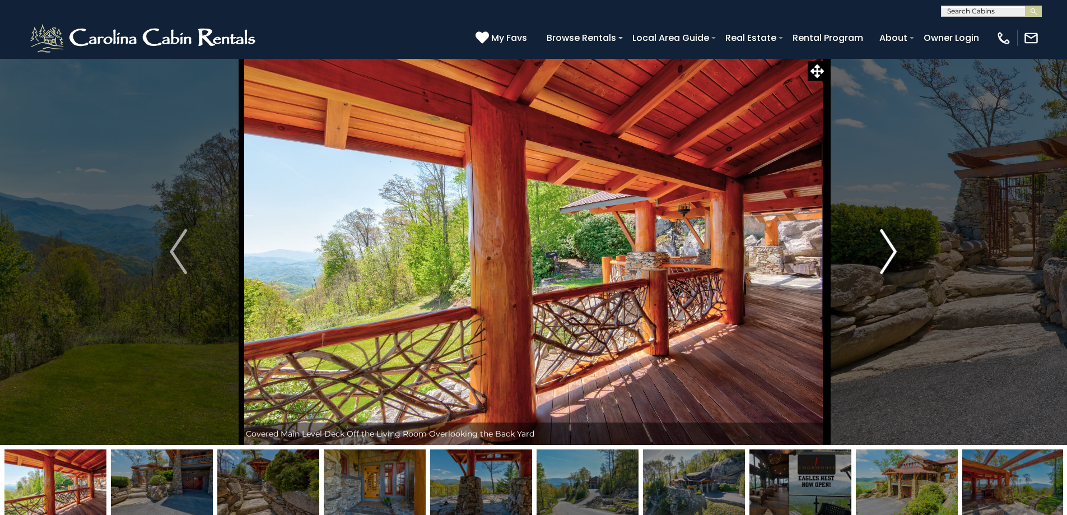
click at [894, 245] on img "Next" at bounding box center [888, 251] width 17 height 45
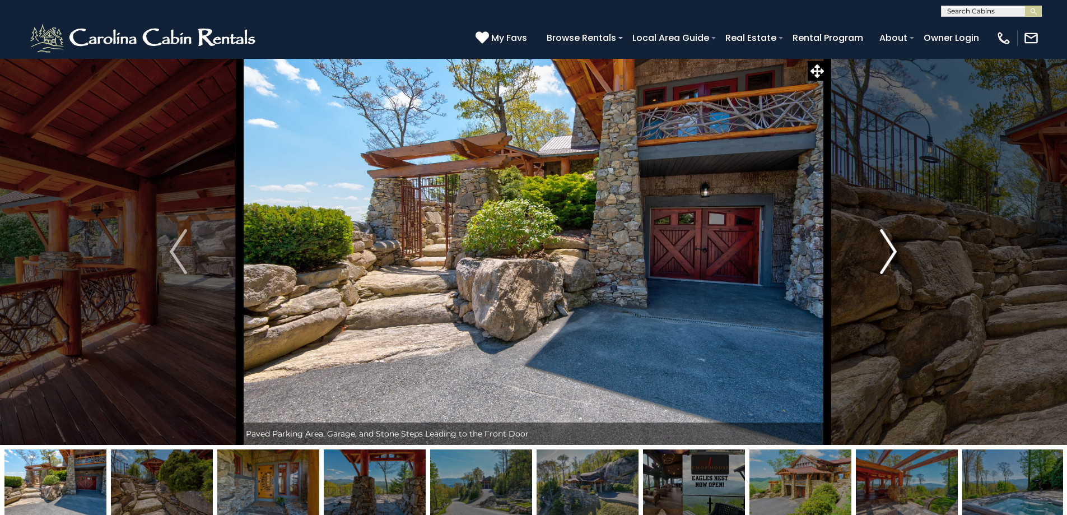
click at [894, 245] on img "Next" at bounding box center [888, 251] width 17 height 45
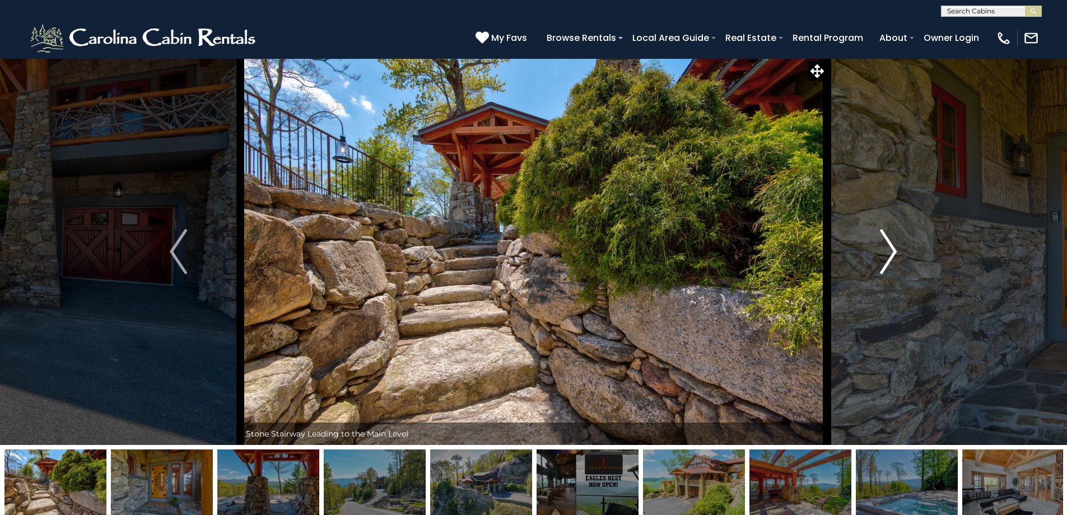
click at [894, 245] on img "Next" at bounding box center [888, 251] width 17 height 45
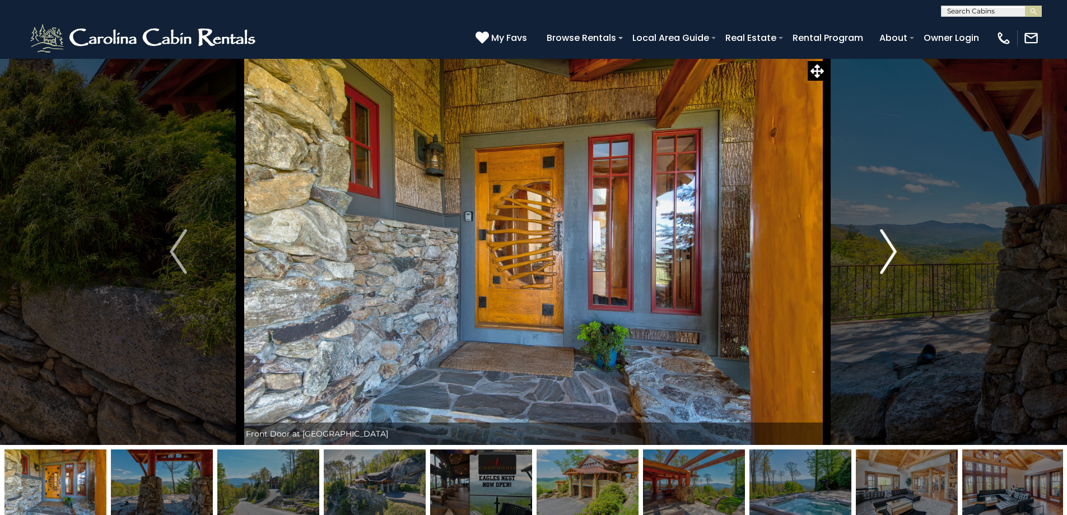
click at [894, 245] on img "Next" at bounding box center [888, 251] width 17 height 45
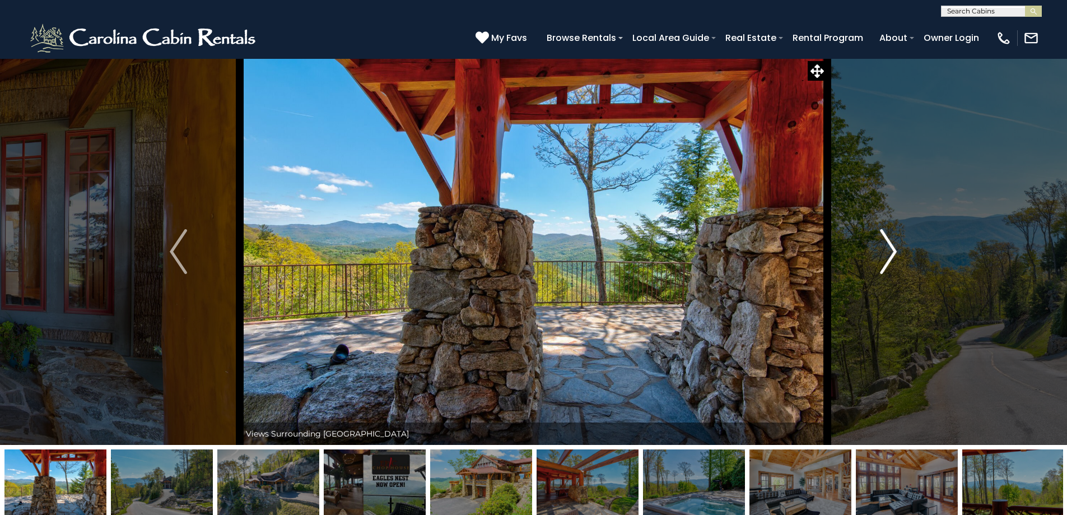
click at [894, 245] on img "Next" at bounding box center [888, 251] width 17 height 45
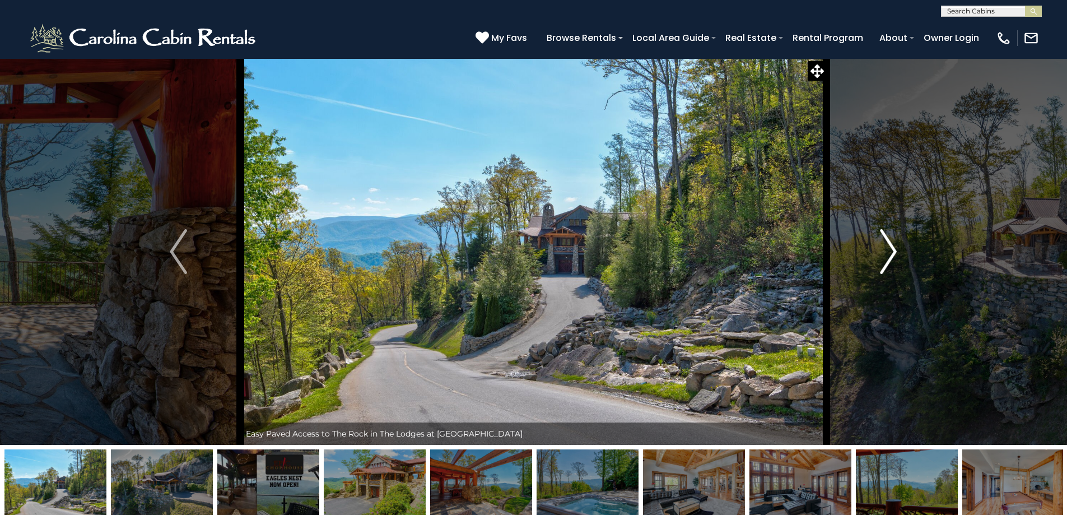
click at [894, 245] on img "Next" at bounding box center [888, 251] width 17 height 45
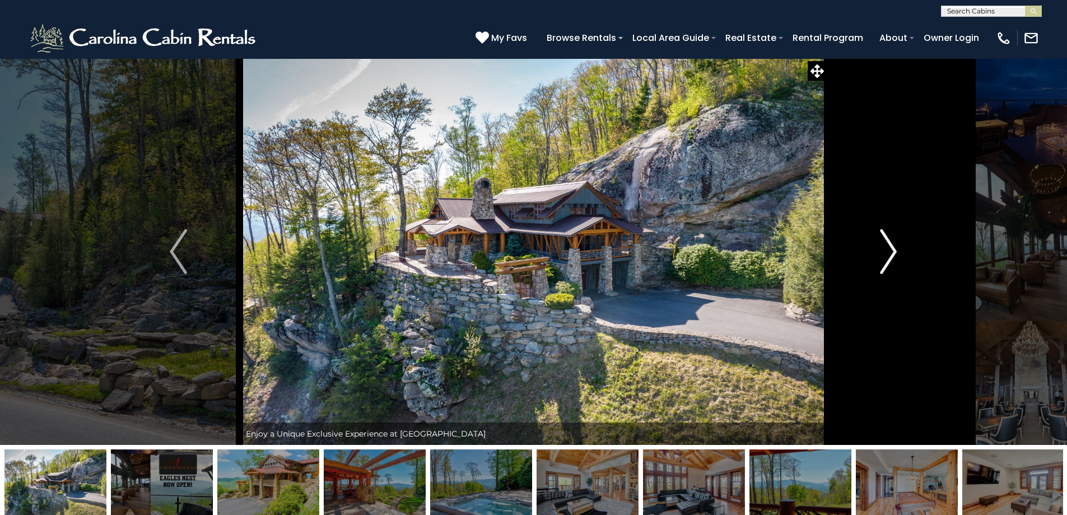
click at [894, 245] on img "Next" at bounding box center [888, 251] width 17 height 45
